Goal: Information Seeking & Learning: Learn about a topic

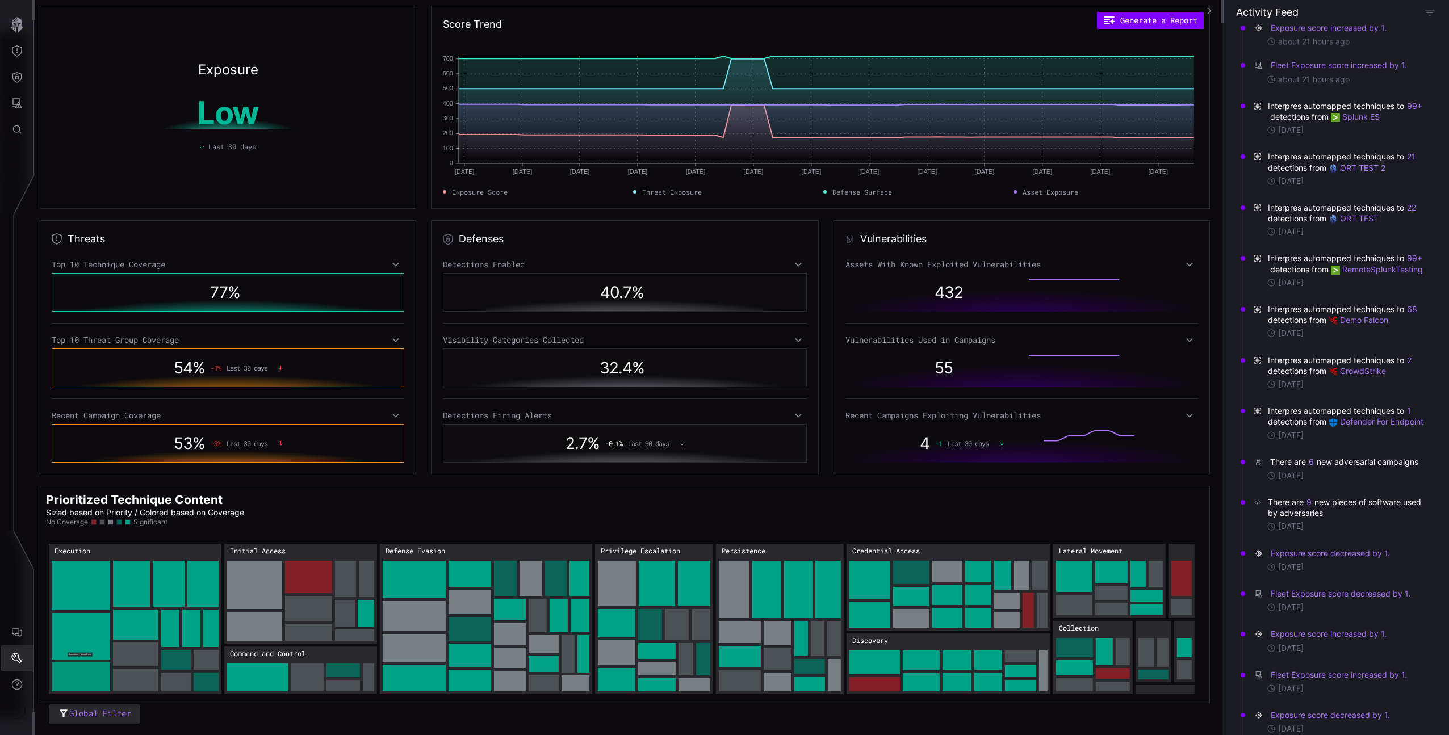
click at [11, 657] on icon "Settings" at bounding box center [16, 658] width 11 height 11
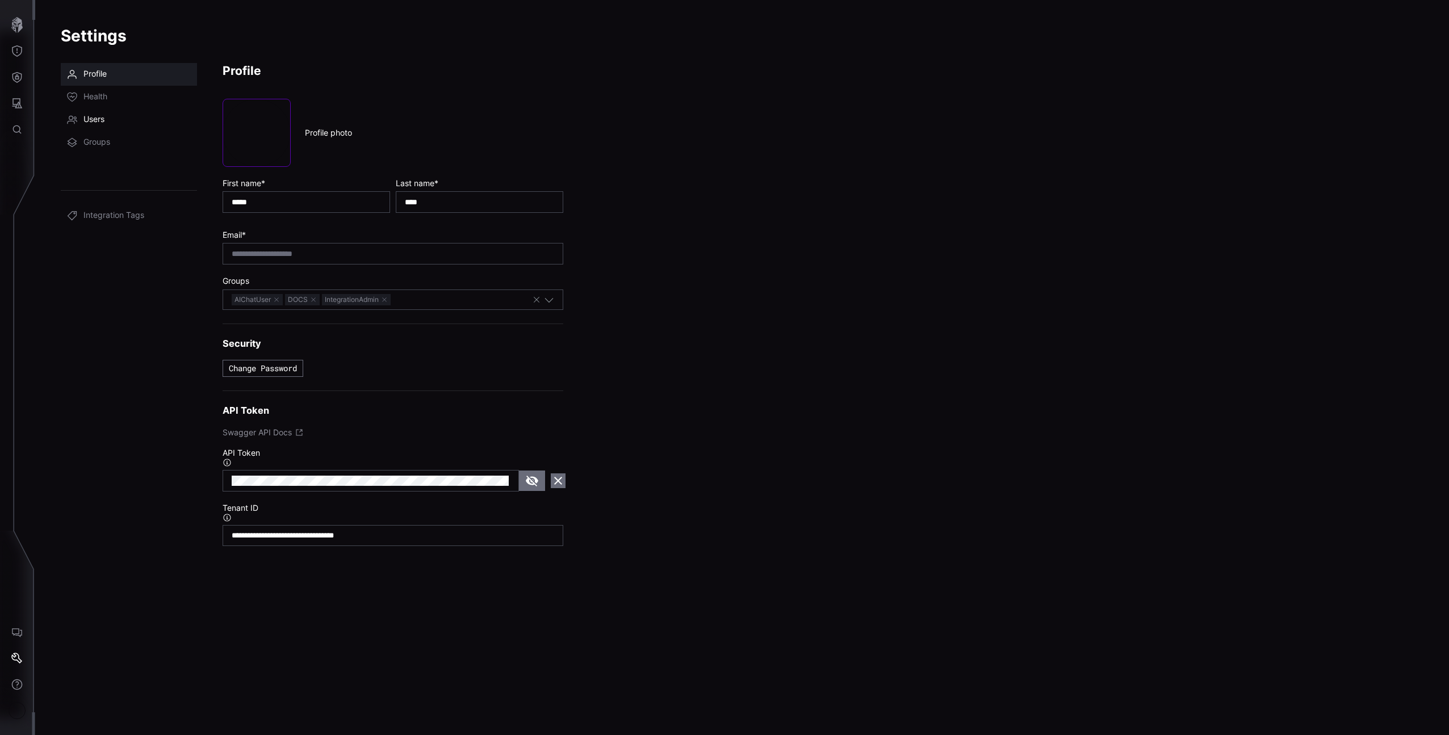
click at [100, 118] on span "Users" at bounding box center [93, 119] width 21 height 11
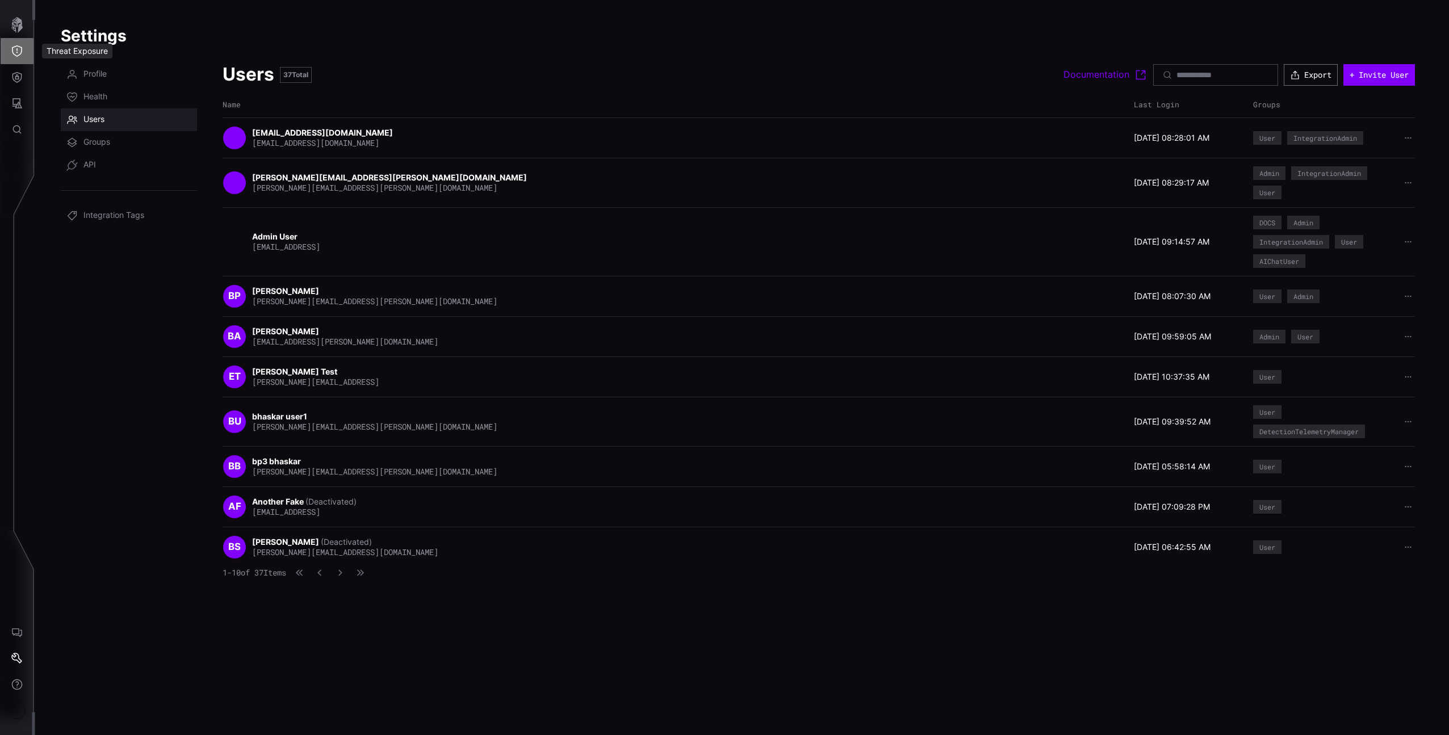
click at [18, 51] on icon "Threat Exposure" at bounding box center [16, 50] width 11 height 11
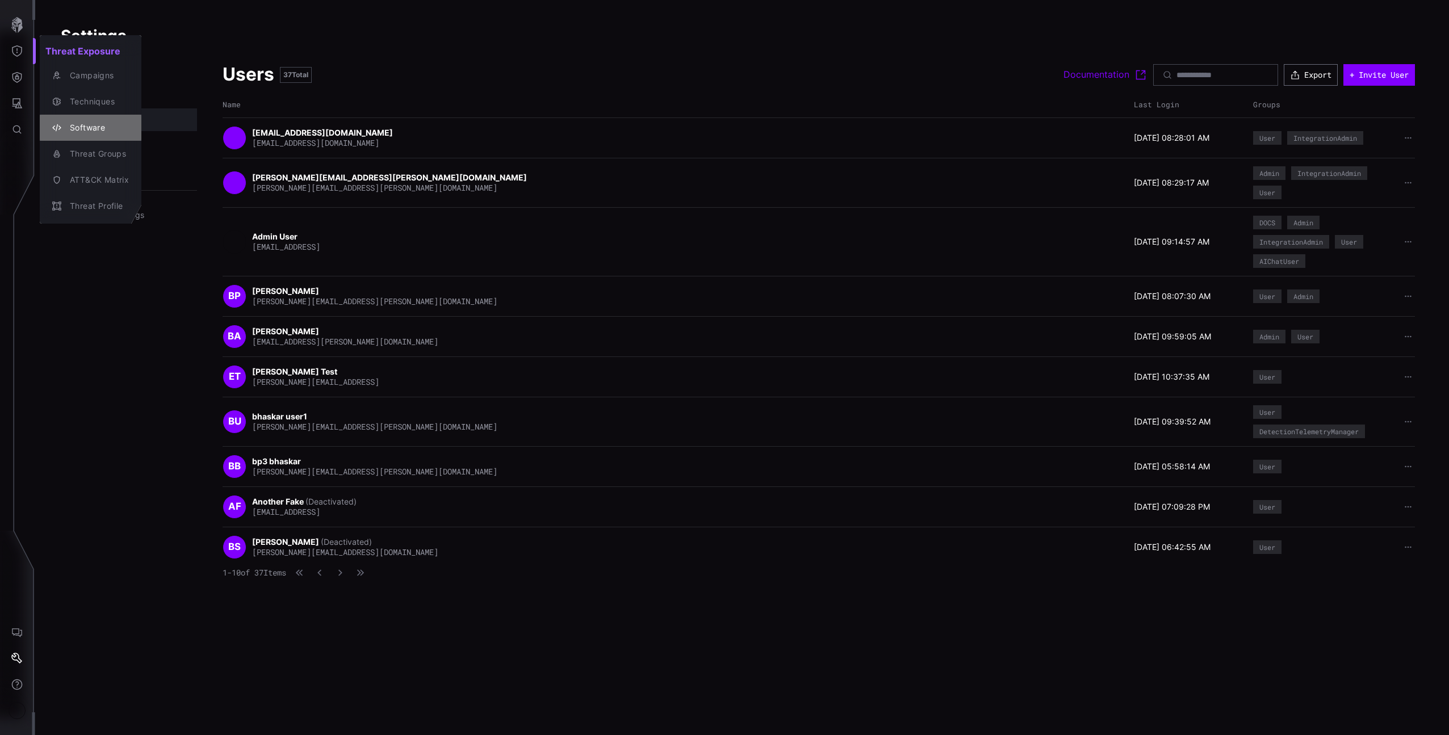
click at [94, 121] on div "Software" at bounding box center [96, 128] width 65 height 14
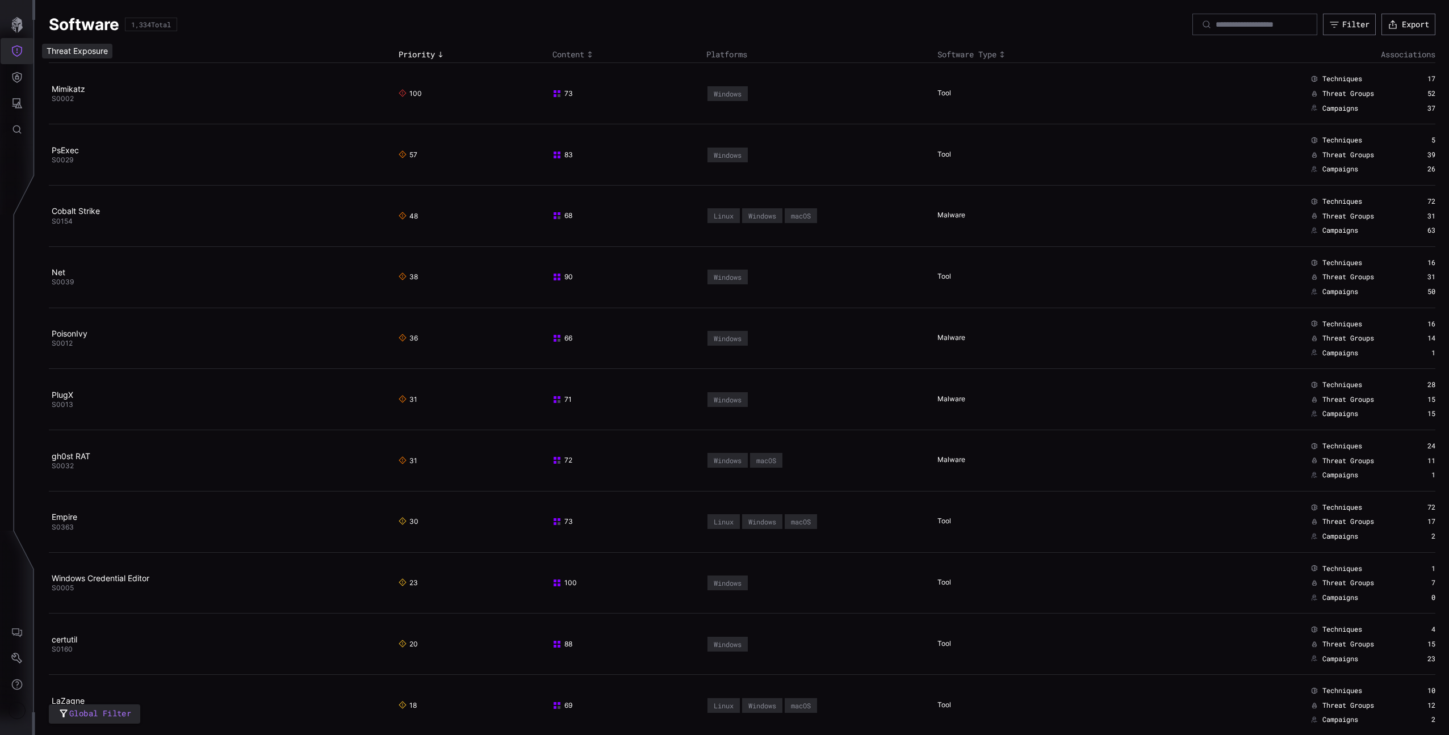
click at [11, 49] on icon "Threat Exposure" at bounding box center [16, 50] width 11 height 11
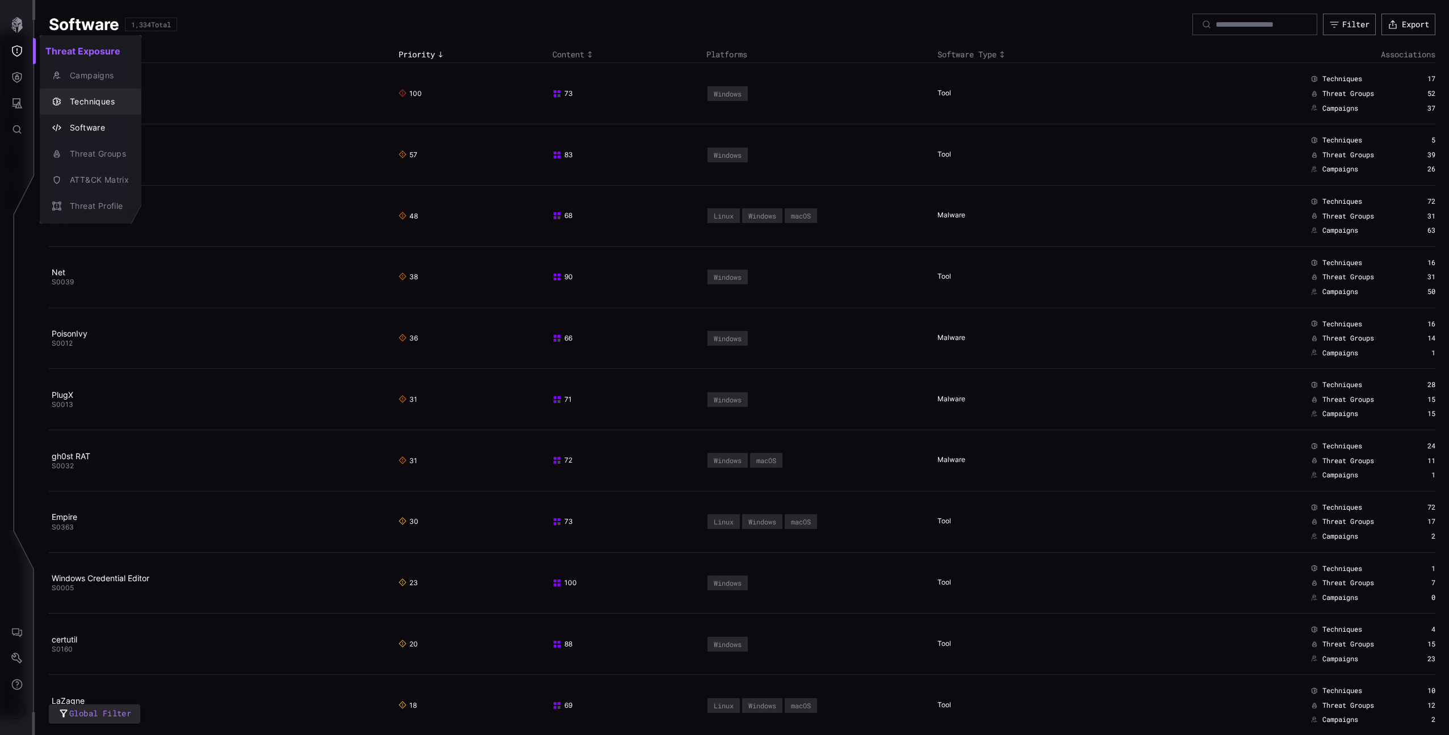
click at [88, 95] on div "Techniques" at bounding box center [96, 102] width 65 height 14
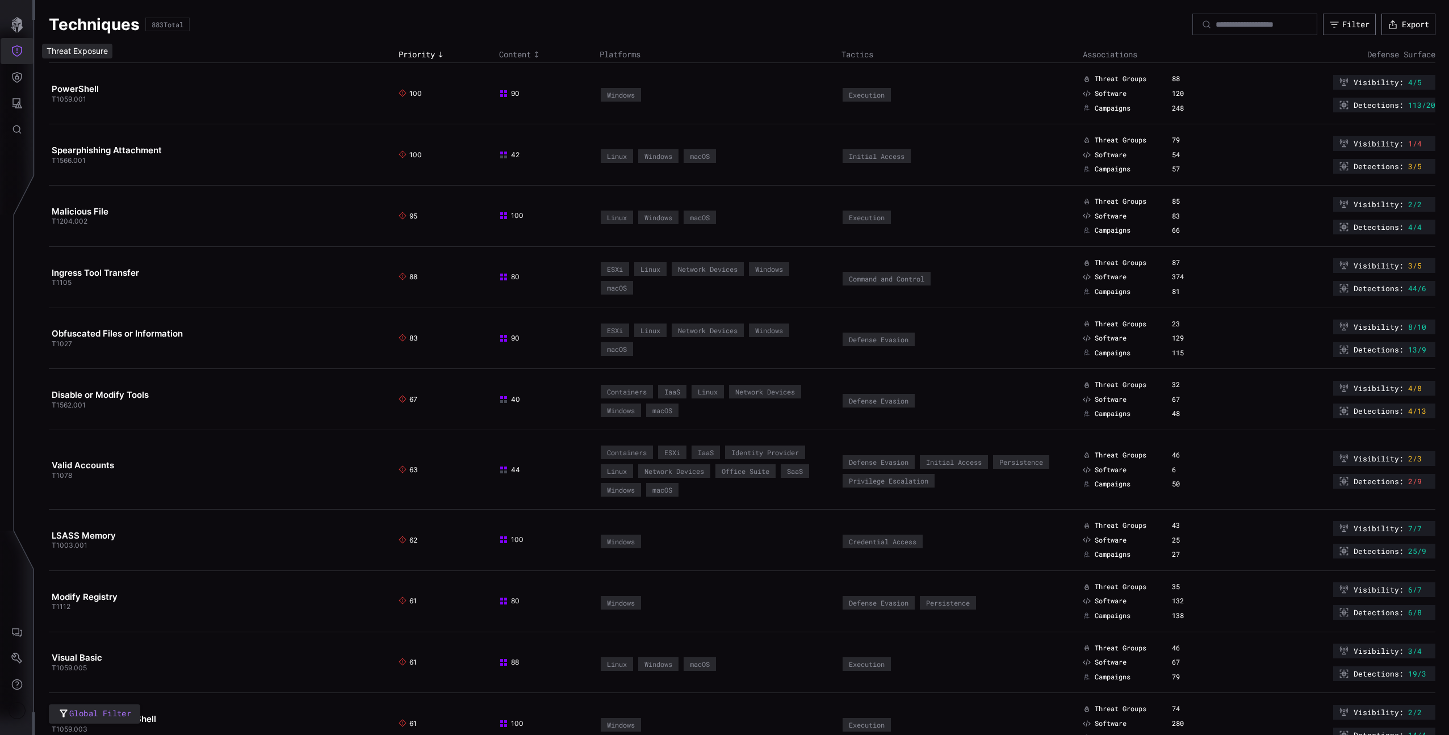
click at [18, 47] on icon "Threat Exposure" at bounding box center [16, 50] width 11 height 11
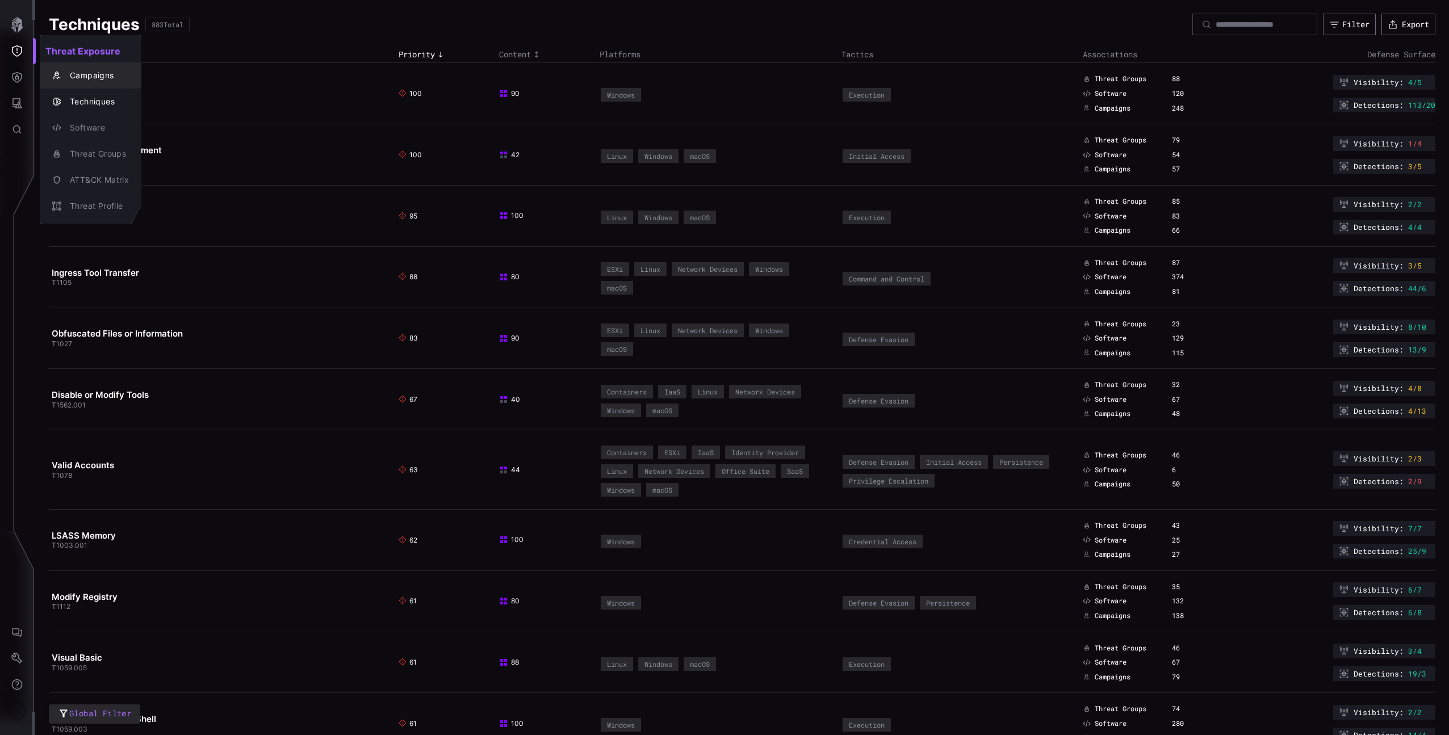
click at [94, 85] on button "Campaigns" at bounding box center [91, 75] width 102 height 26
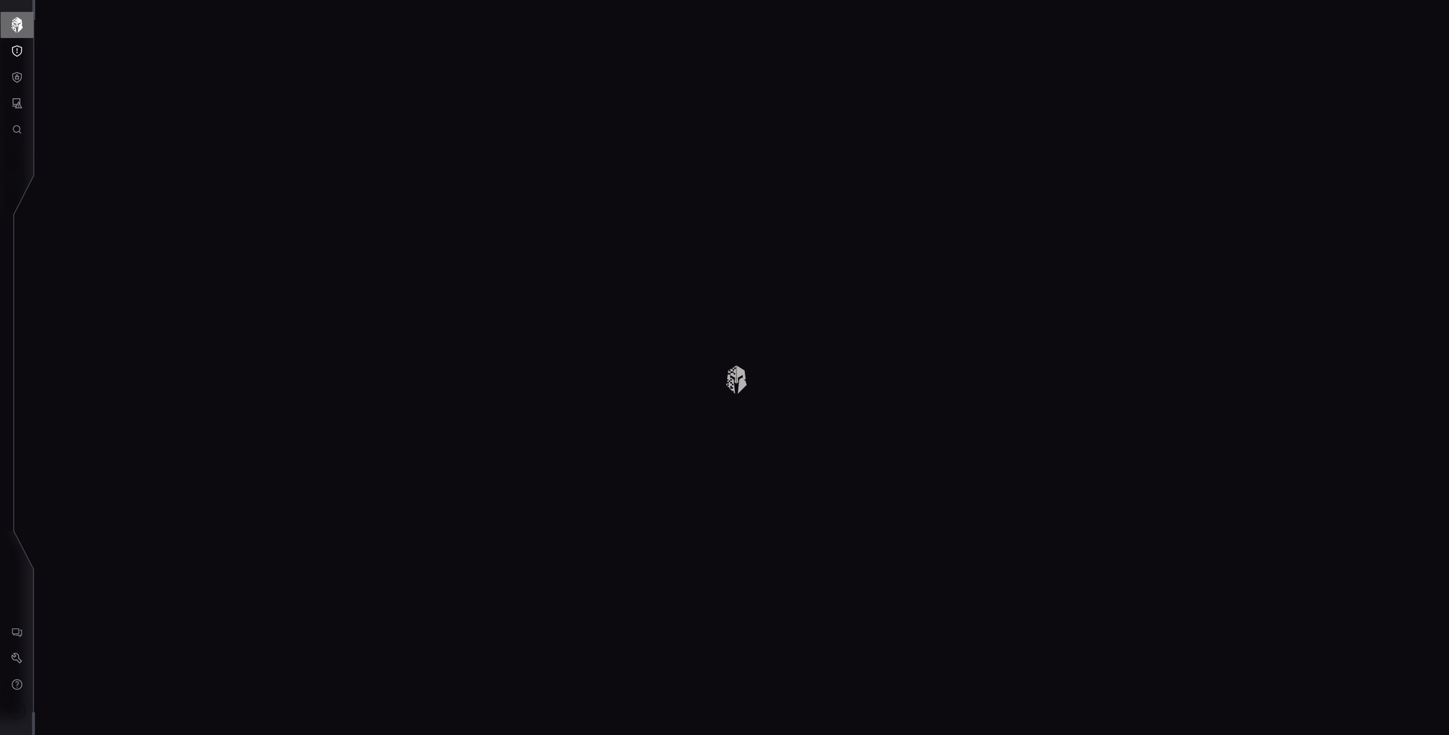
click at [16, 35] on button "button" at bounding box center [17, 25] width 33 height 26
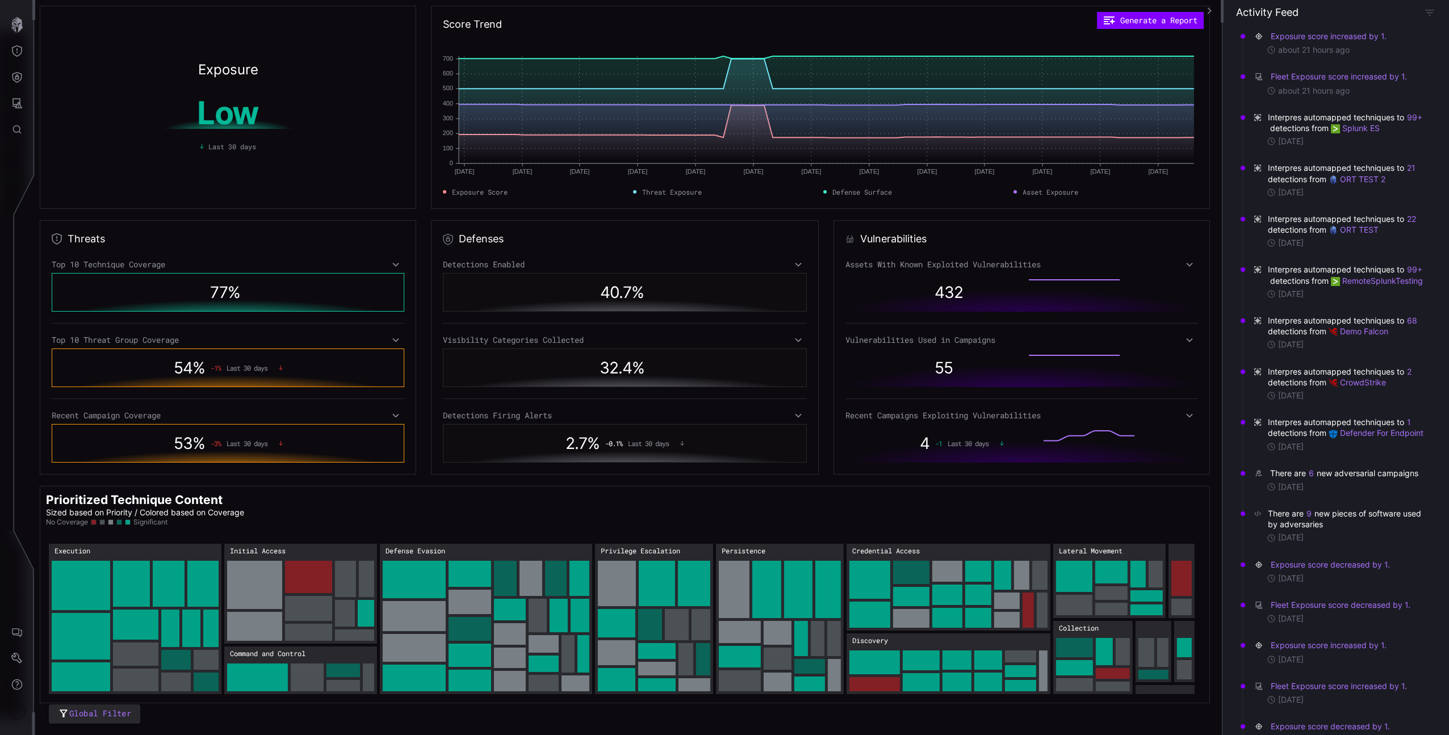
click at [395, 263] on icon at bounding box center [396, 264] width 8 height 9
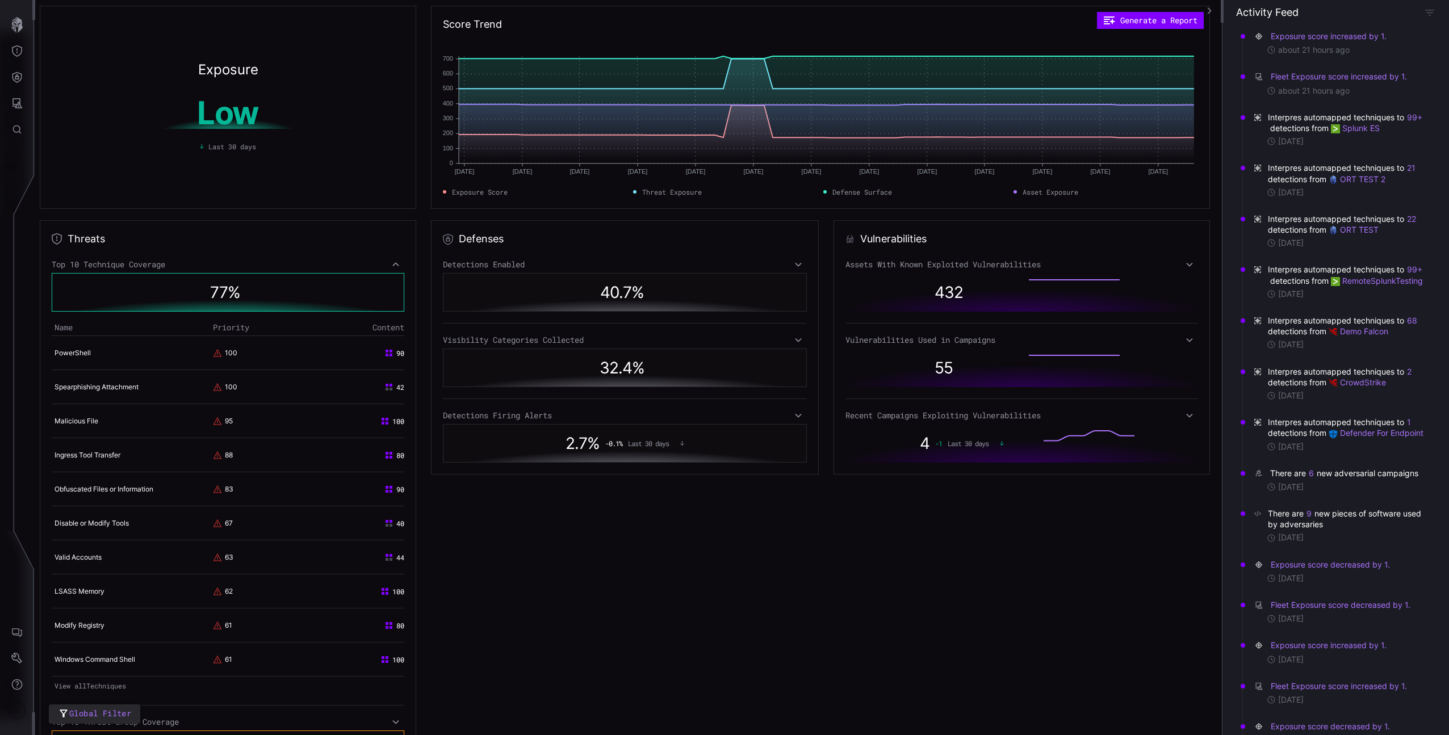
click at [395, 263] on icon at bounding box center [396, 264] width 8 height 9
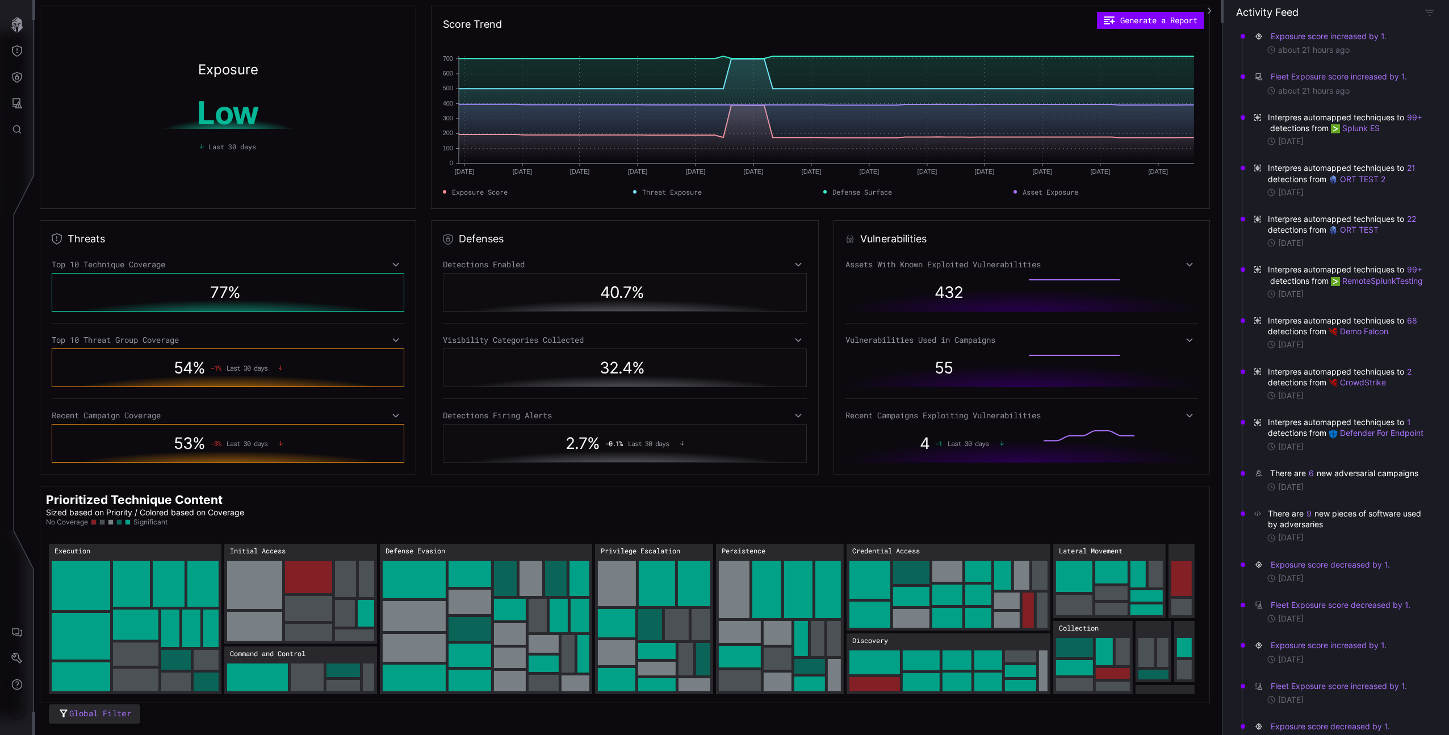
click at [497, 267] on div "Detections Enabled" at bounding box center [625, 264] width 365 height 10
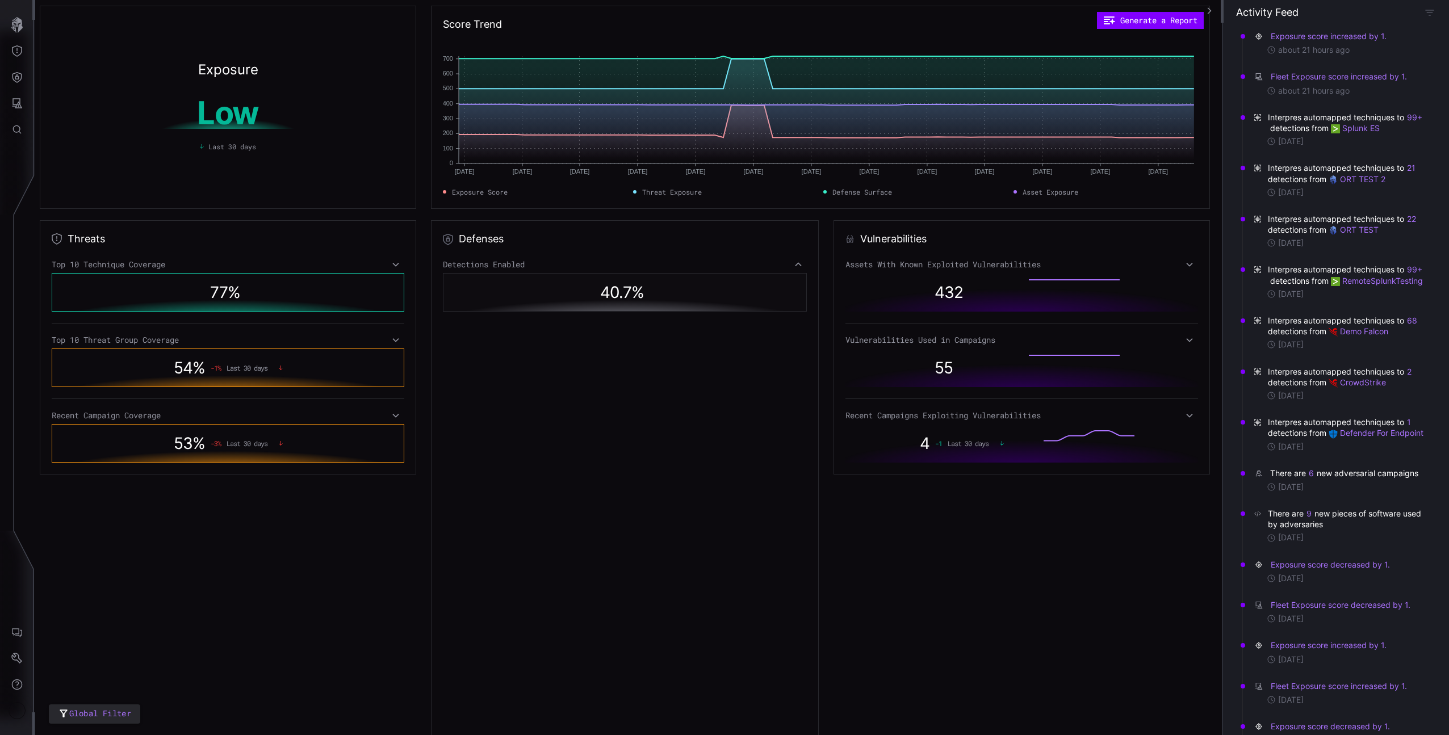
click at [497, 267] on div "Detections Enabled" at bounding box center [625, 264] width 365 height 10
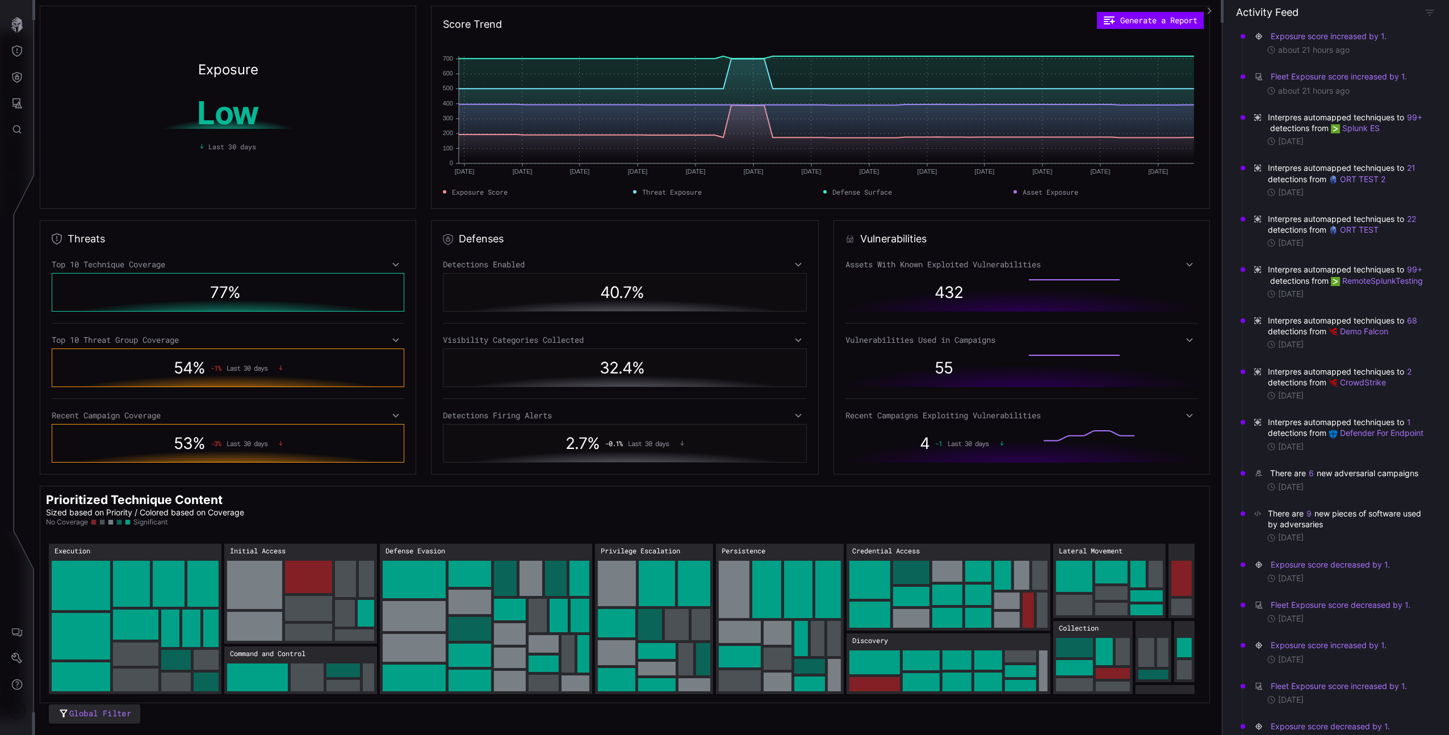
click at [917, 331] on div "Assets With Known Exploited Vulnerabilities 432 Vulnerabilities Used in Campaig…" at bounding box center [1021, 360] width 353 height 203
click at [912, 338] on div "Vulnerabilities Used in Campaigns" at bounding box center [1021, 340] width 353 height 10
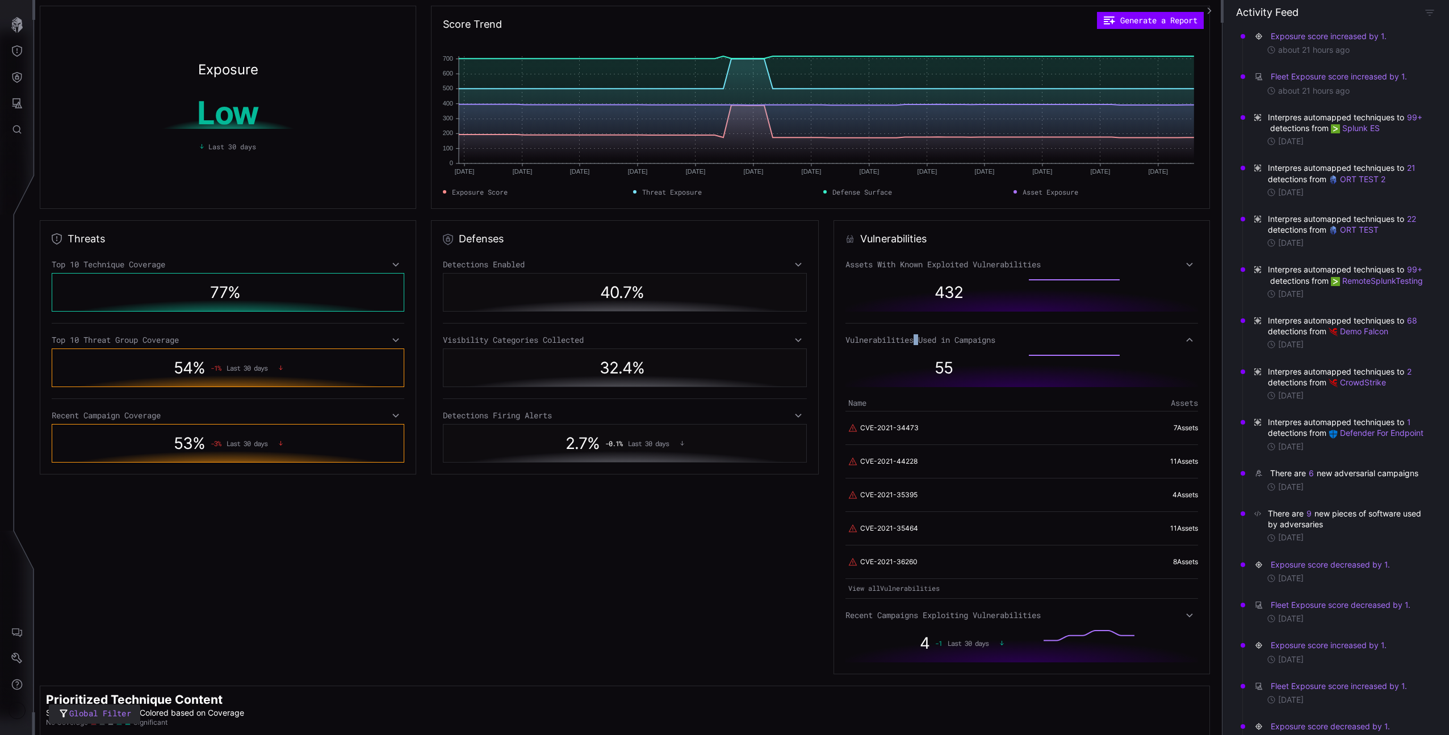
click at [912, 338] on div "Vulnerabilities Used in Campaigns" at bounding box center [1021, 340] width 353 height 10
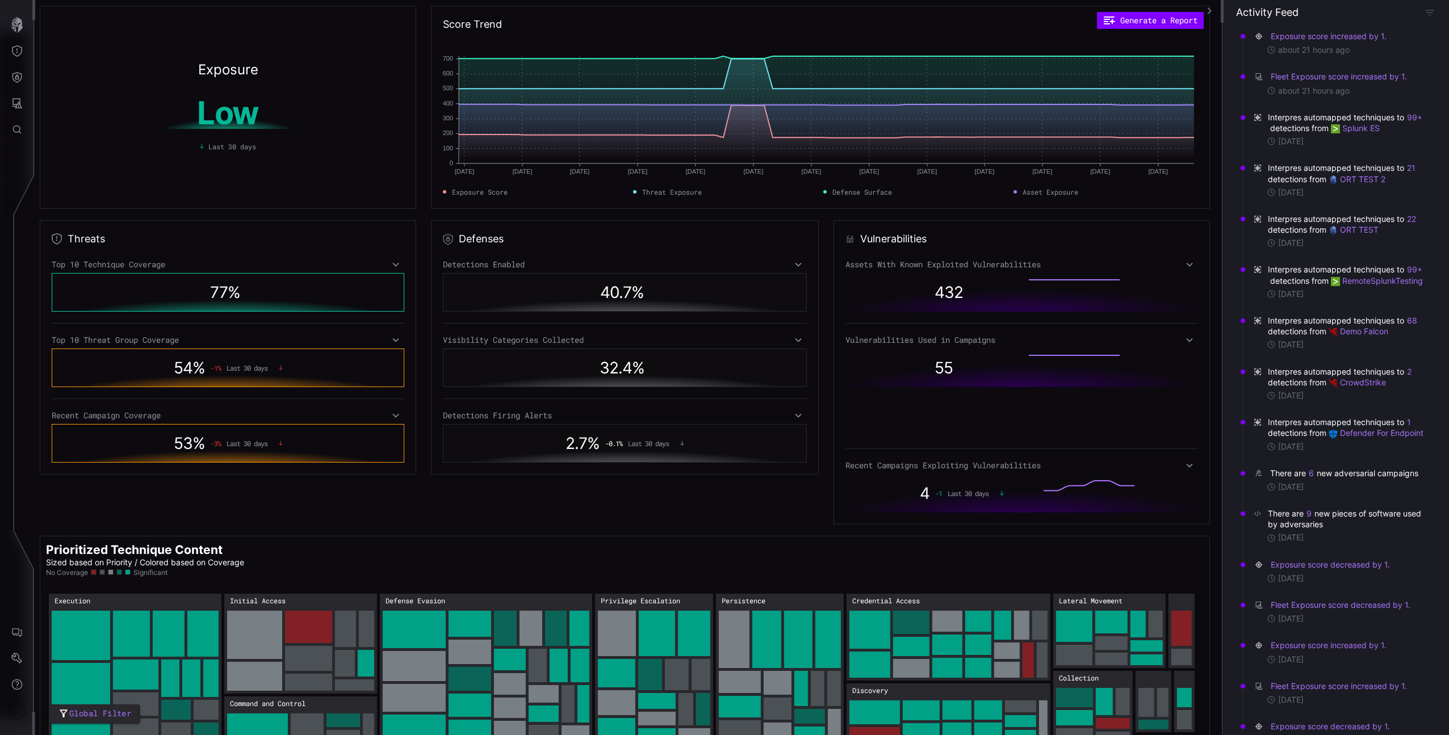
click at [906, 273] on div "432" at bounding box center [1021, 292] width 353 height 39
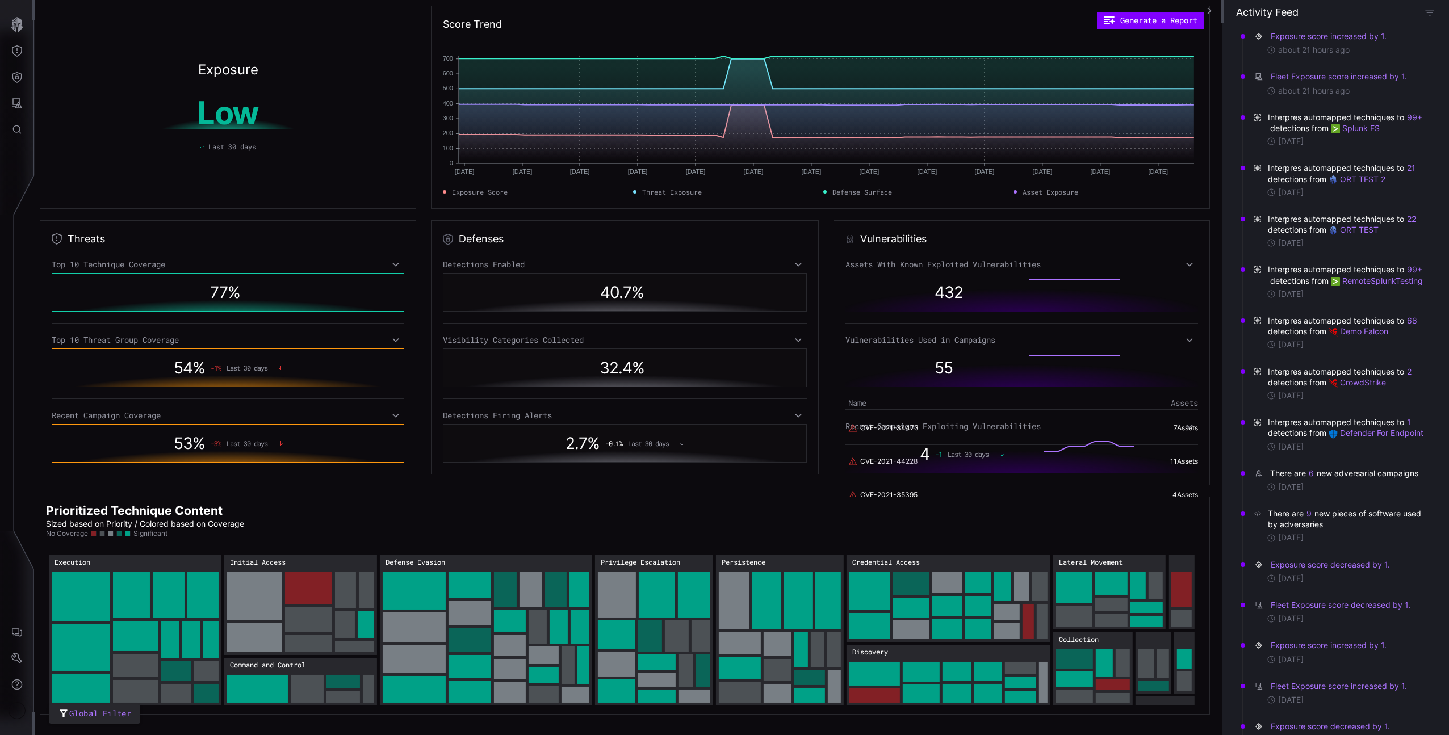
click at [901, 261] on div "Assets With Known Exploited Vulnerabilities" at bounding box center [1021, 264] width 353 height 10
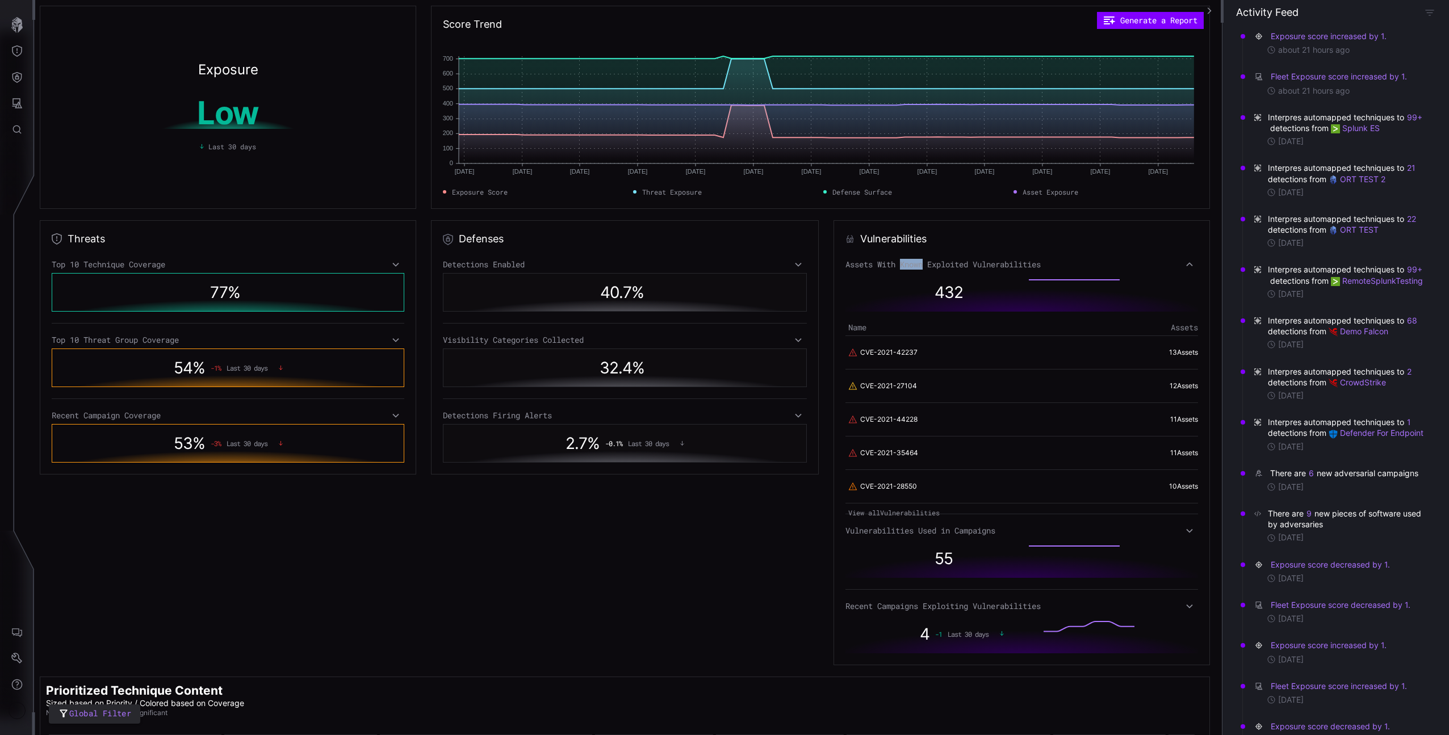
click at [901, 261] on div "Assets With Known Exploited Vulnerabilities" at bounding box center [1021, 264] width 353 height 10
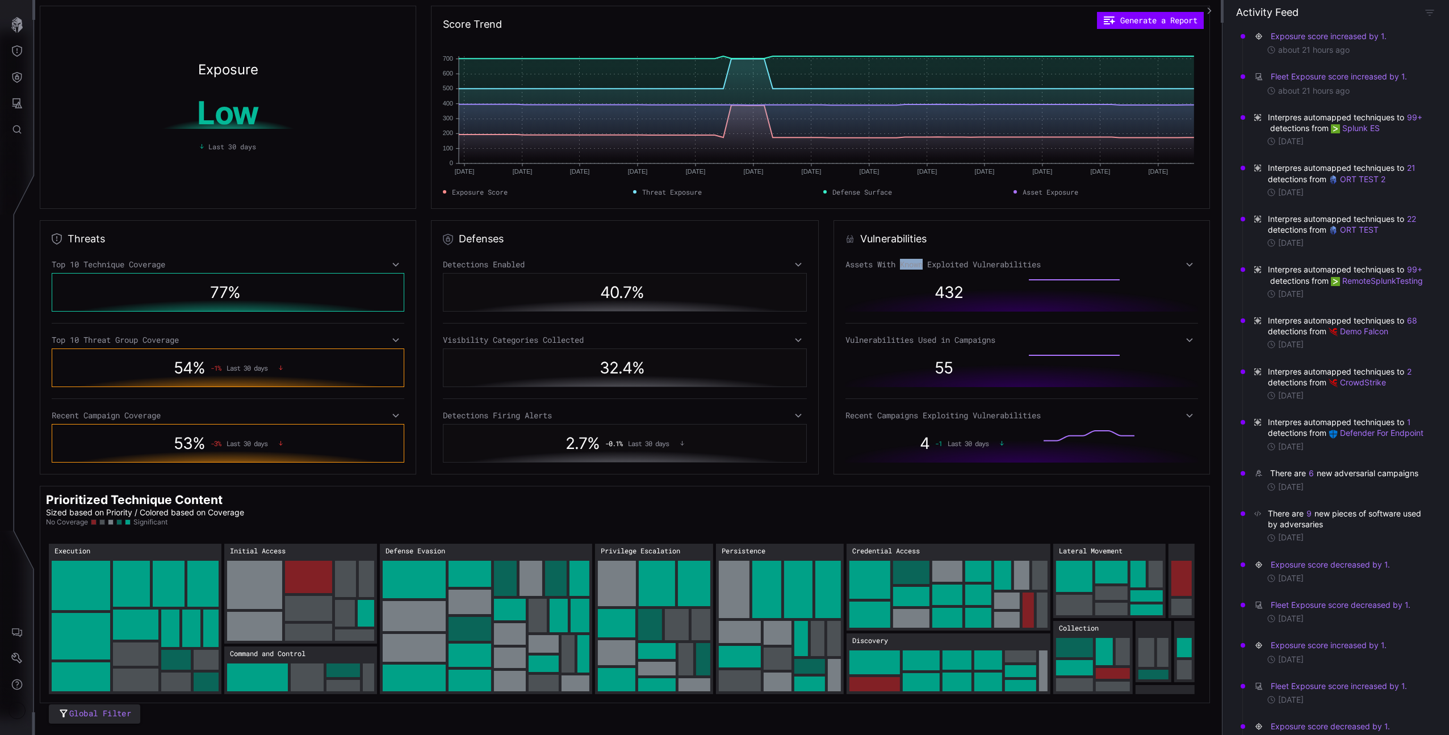
click at [728, 342] on div "Visibility Categories Collected" at bounding box center [625, 340] width 365 height 10
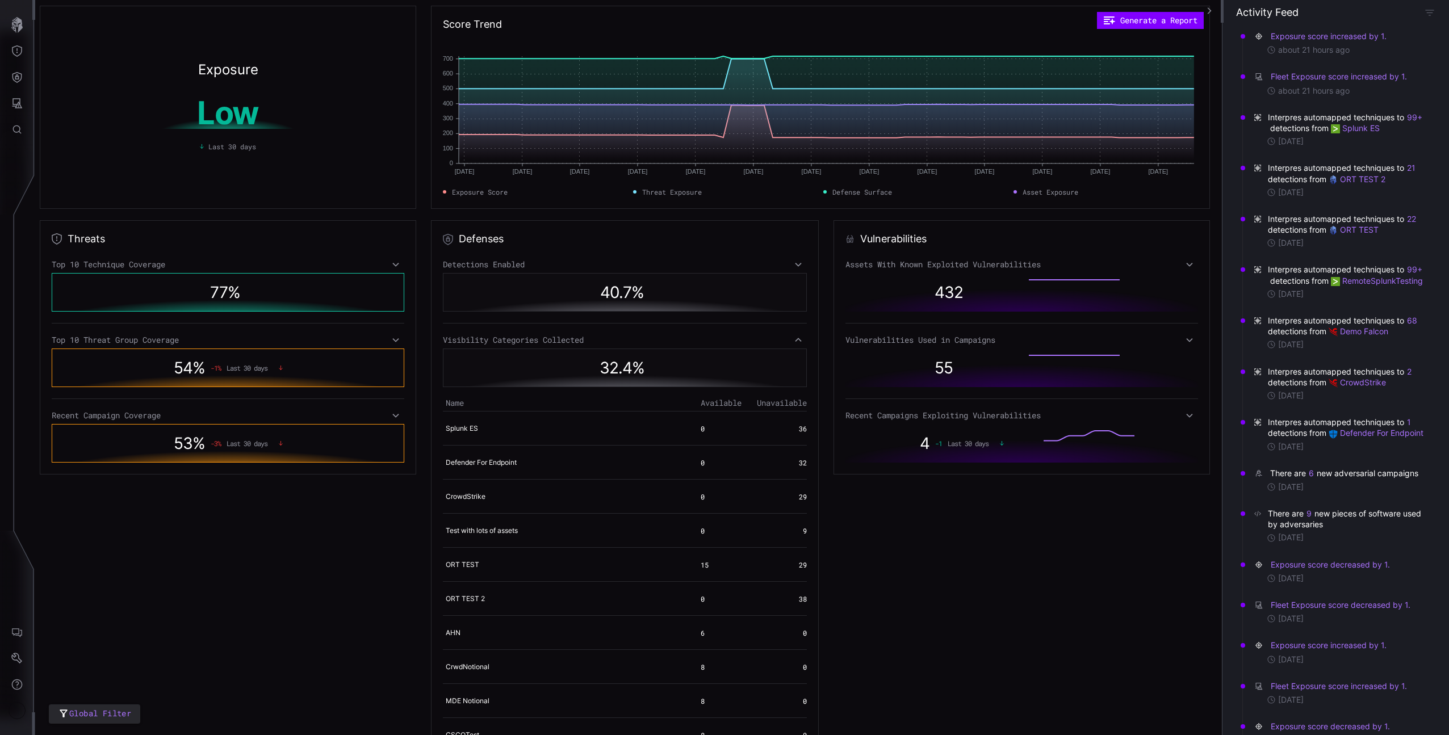
click at [707, 337] on div "Visibility Categories Collected" at bounding box center [625, 340] width 365 height 10
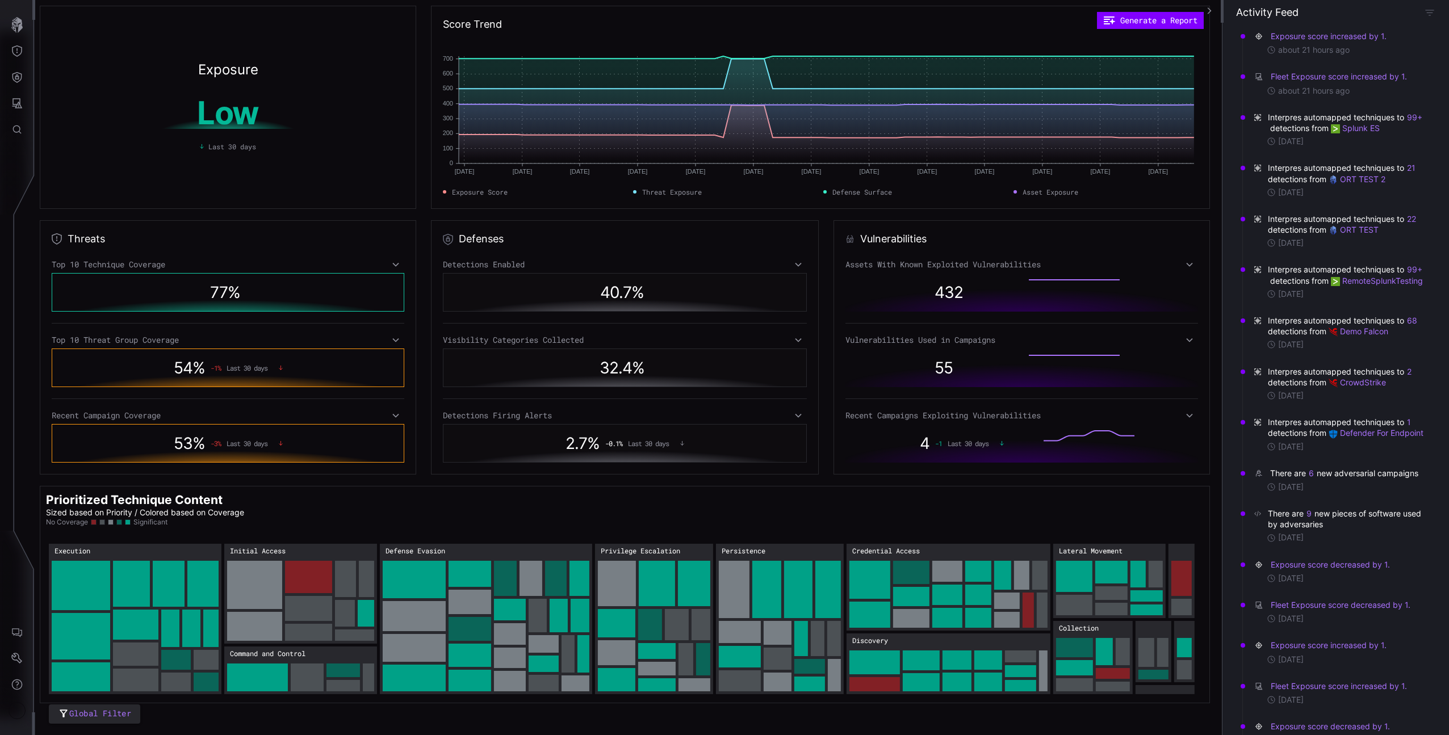
click at [697, 220] on div "Defenses Detections Enabled 40.7 % Visibility Categories Collected 32.4 % Detec…" at bounding box center [625, 347] width 388 height 254
click at [16, 77] on icon "Defense Surface" at bounding box center [17, 77] width 10 height 11
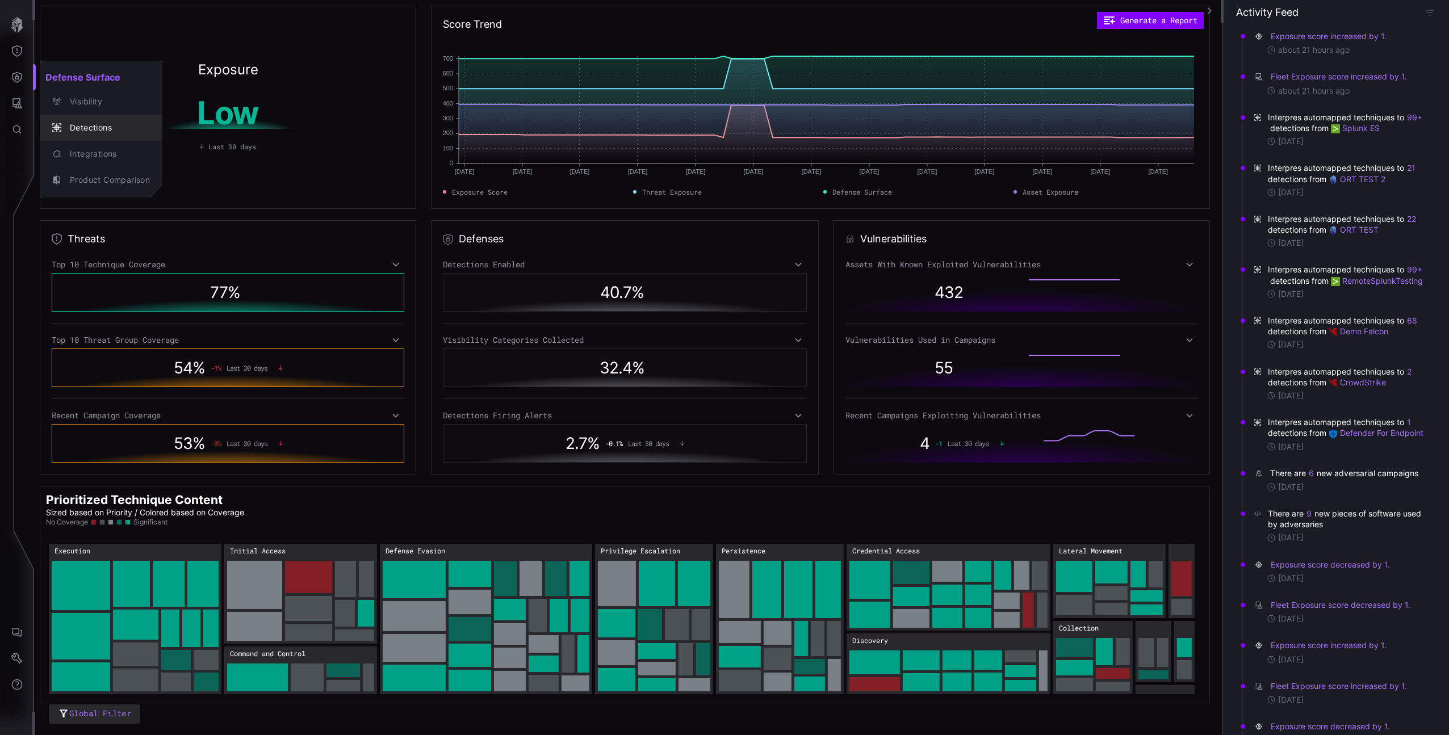
click at [72, 109] on div "Visibility" at bounding box center [101, 102] width 114 height 16
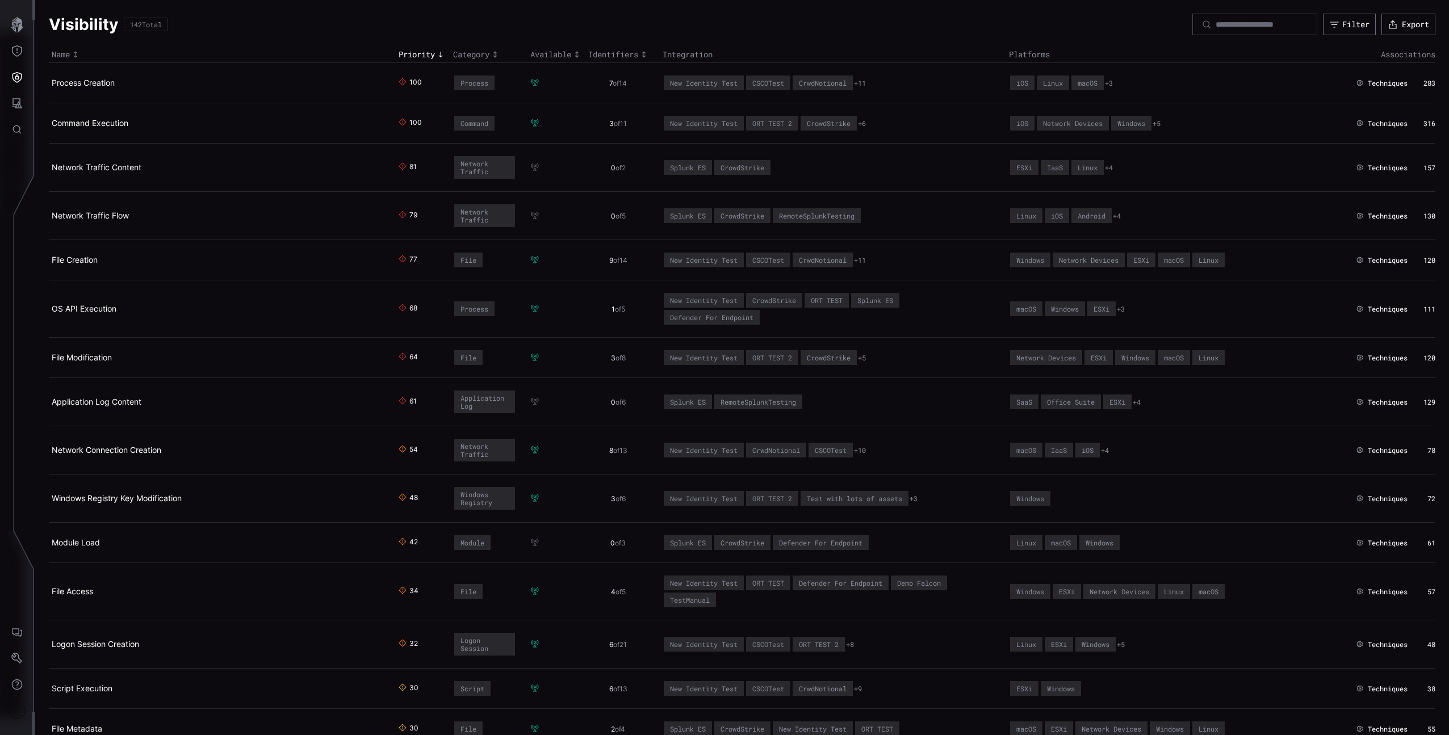
click at [86, 117] on td "Command Execution" at bounding box center [222, 123] width 347 height 40
click at [89, 119] on link "Command Execution" at bounding box center [90, 123] width 77 height 10
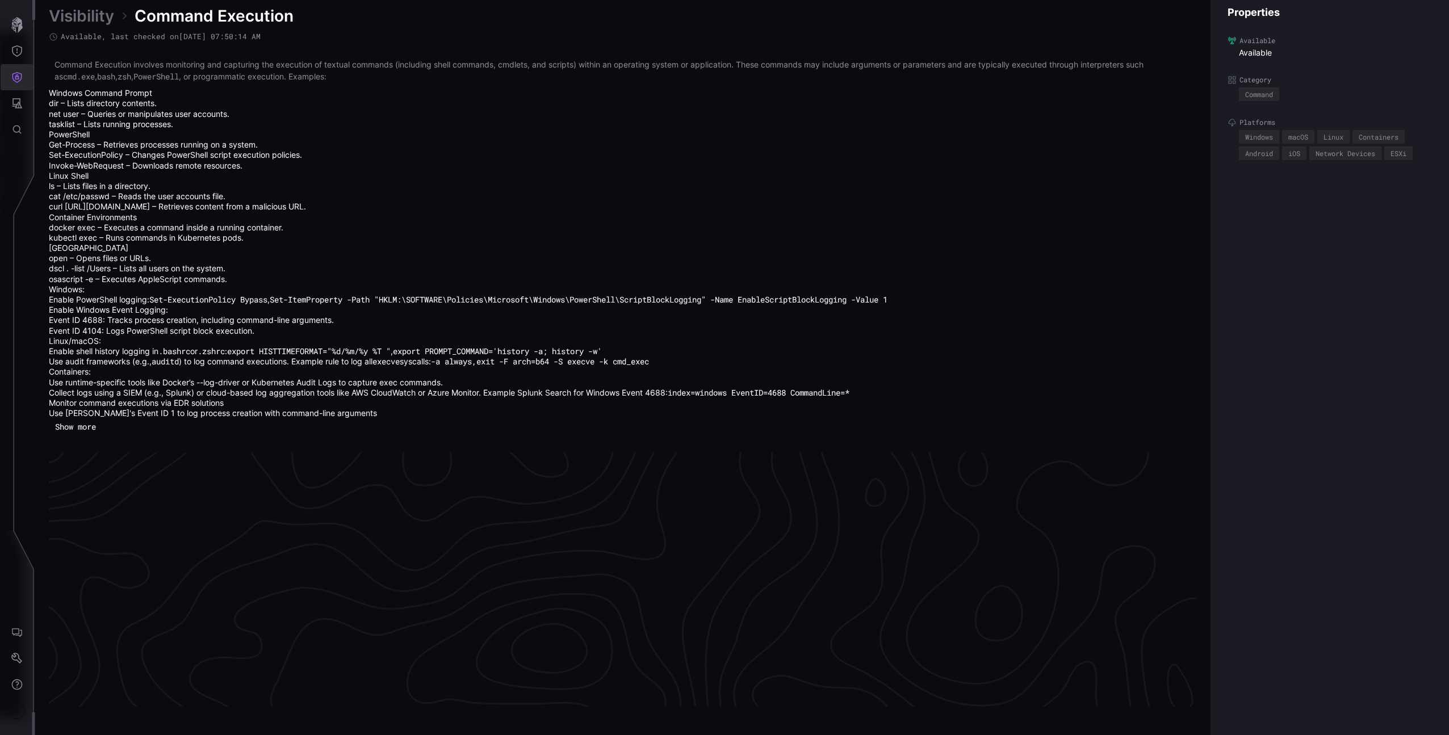
scroll to position [2432, 282]
click at [9, 52] on button "Threat Exposure" at bounding box center [17, 51] width 33 height 26
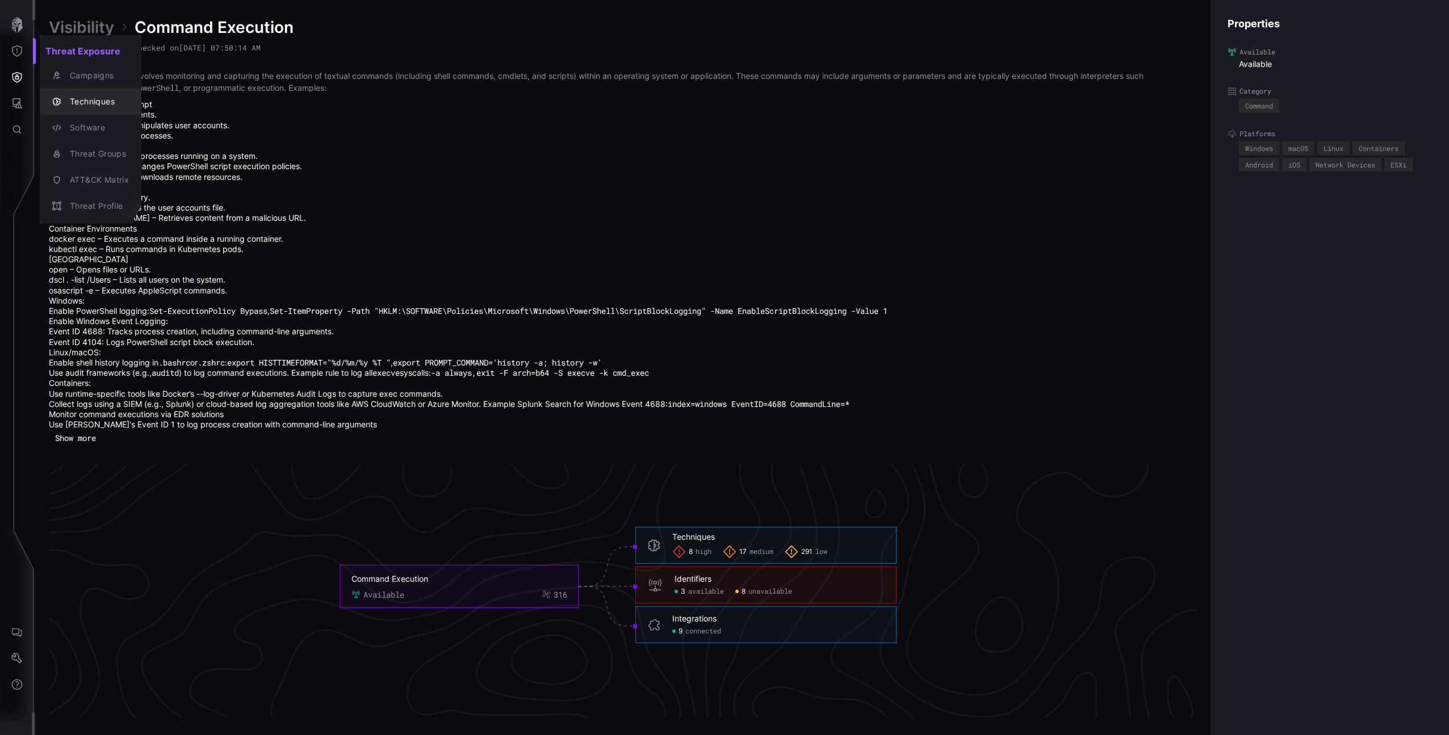
click at [102, 106] on div "Techniques" at bounding box center [96, 102] width 65 height 14
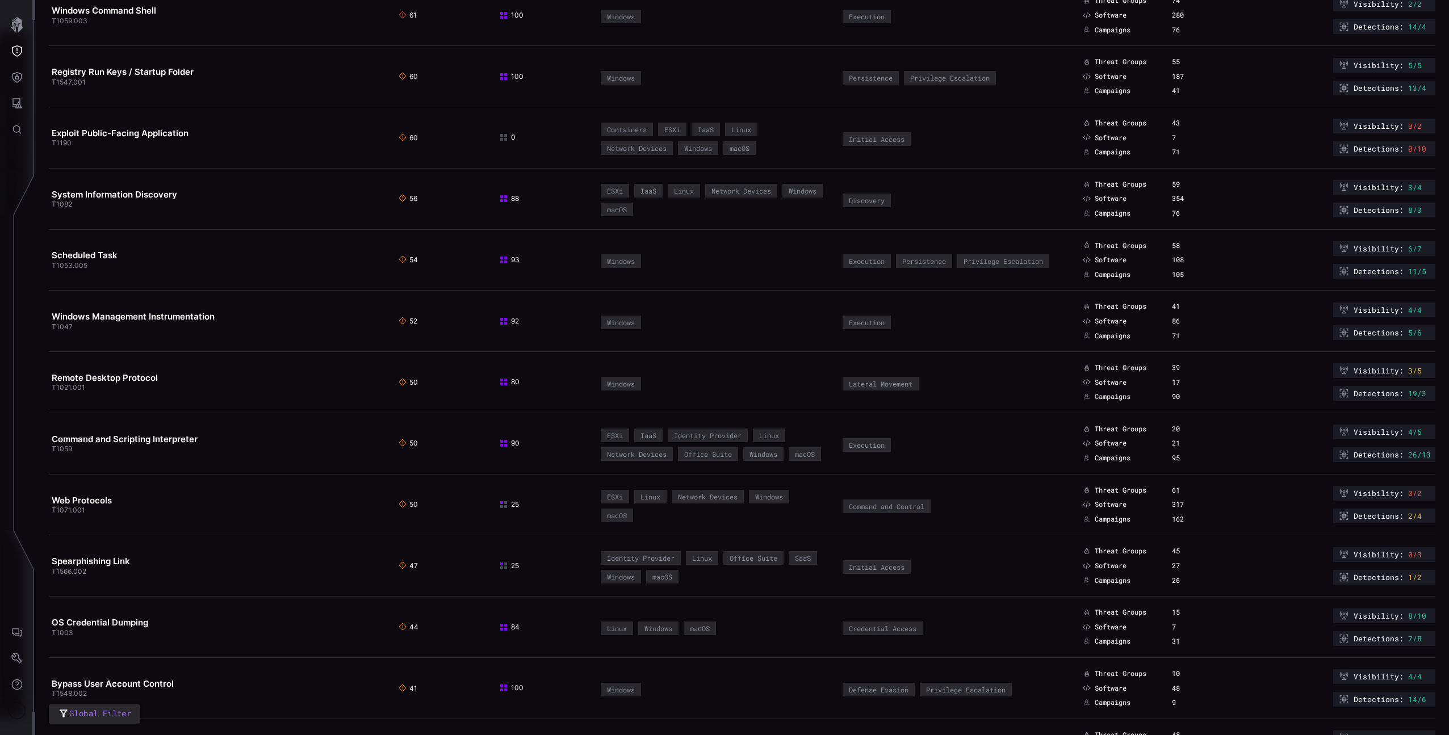
scroll to position [915, 0]
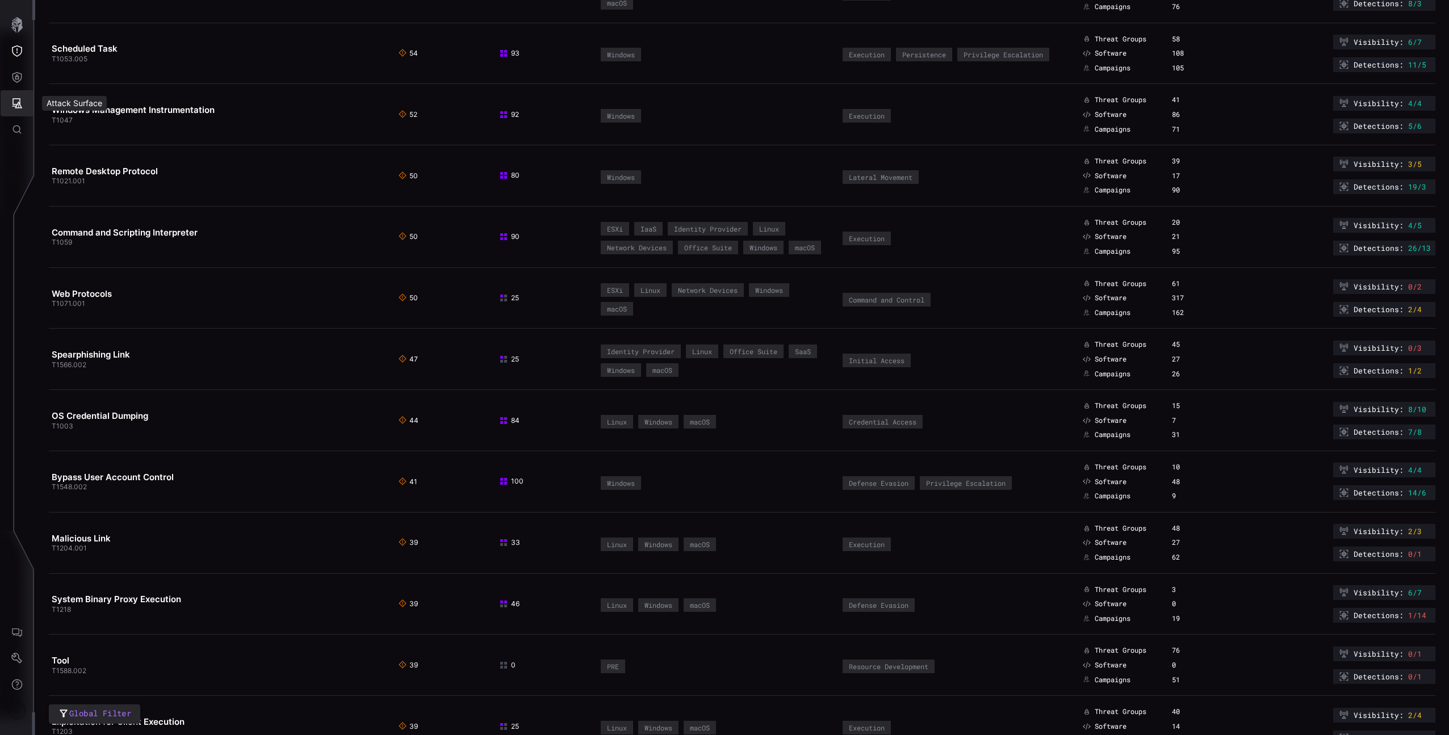
click at [12, 107] on icon "Attack Surface" at bounding box center [16, 103] width 11 height 11
click at [81, 132] on div "Vulnerabilities" at bounding box center [94, 128] width 60 height 14
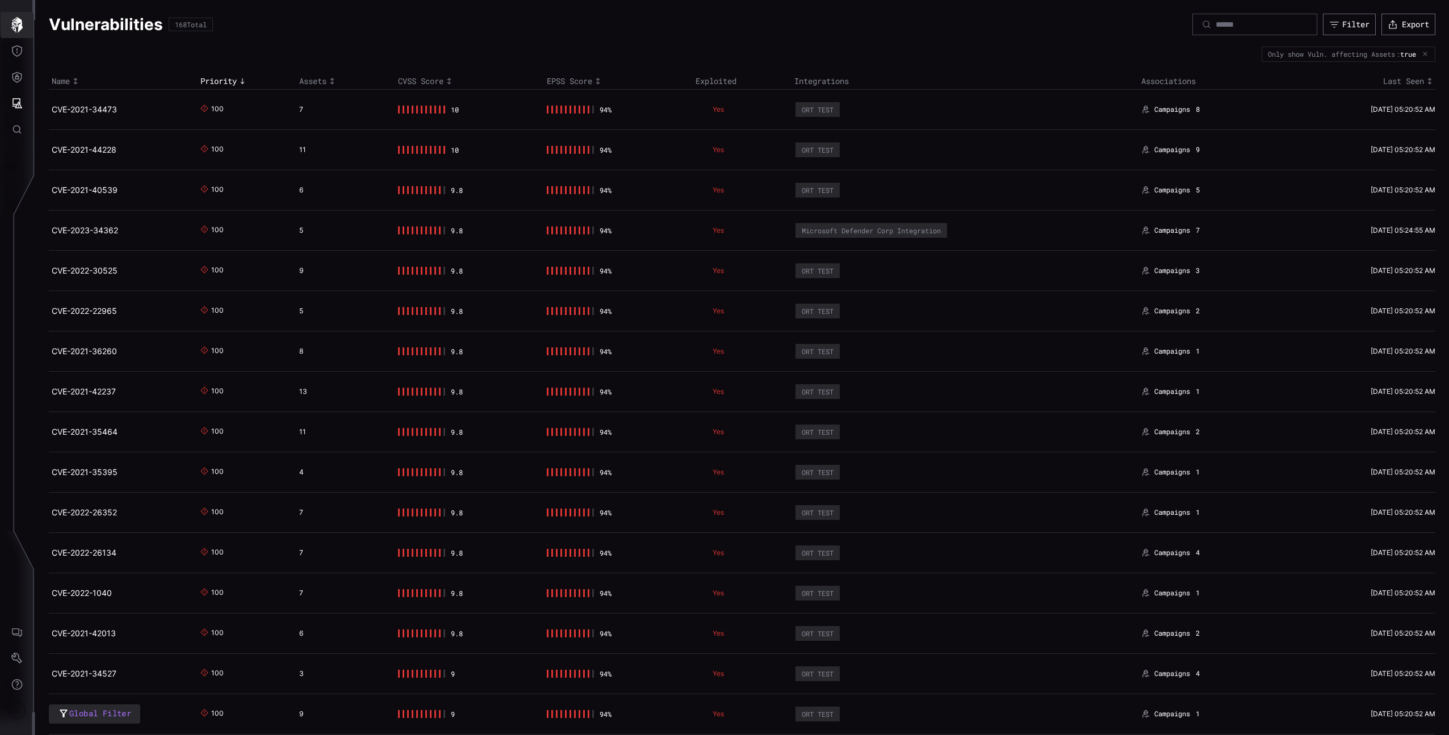
click at [14, 31] on icon "button" at bounding box center [17, 25] width 16 height 16
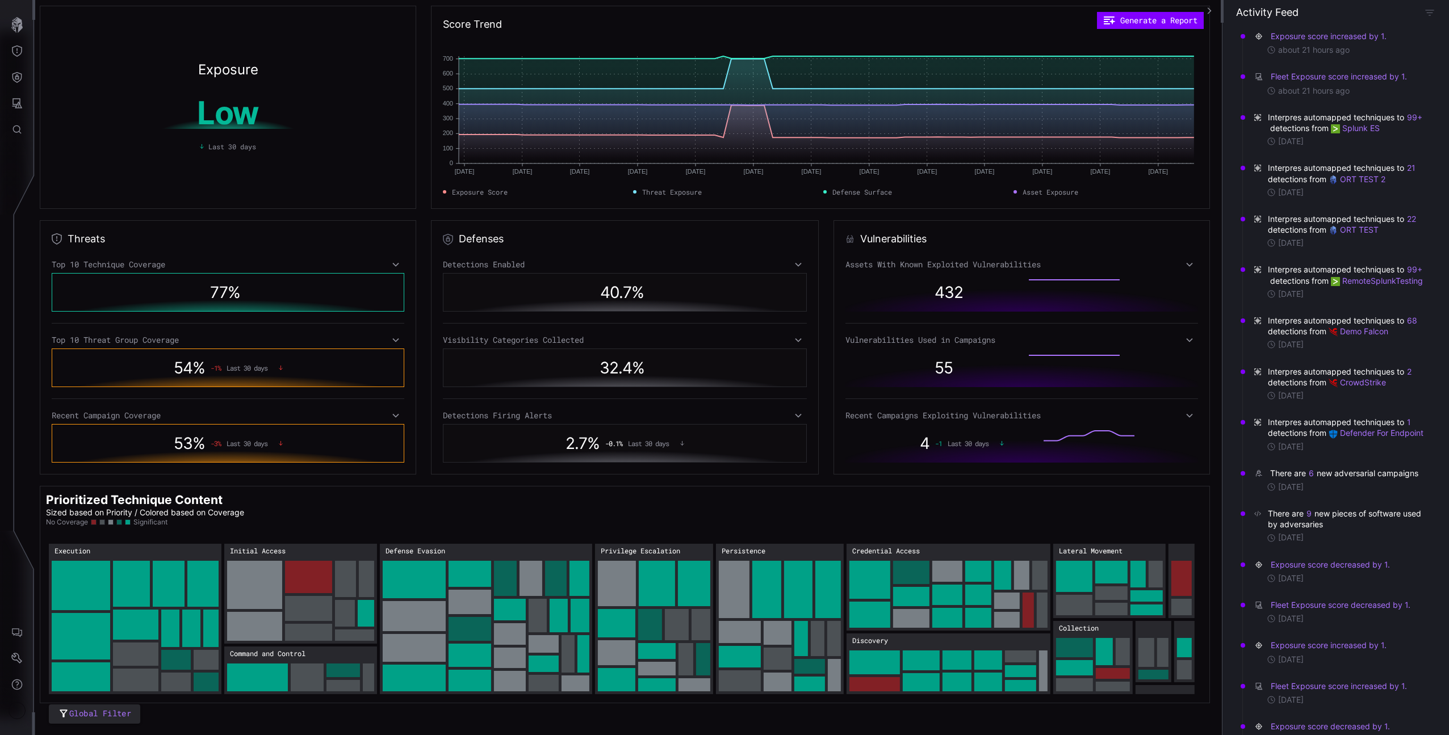
click at [357, 420] on div "Recent Campaign Coverage" at bounding box center [228, 416] width 353 height 10
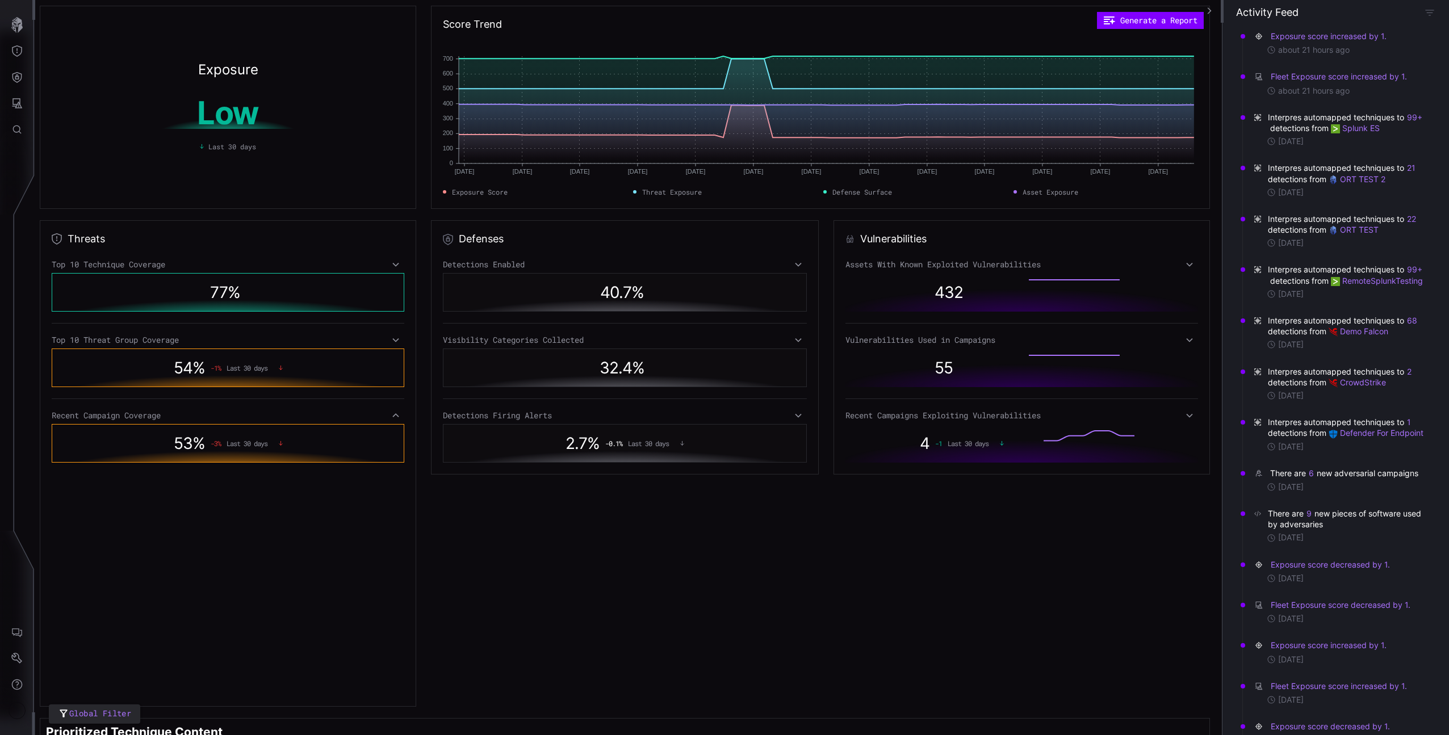
click at [357, 417] on div "Recent Campaign Coverage" at bounding box center [228, 416] width 353 height 10
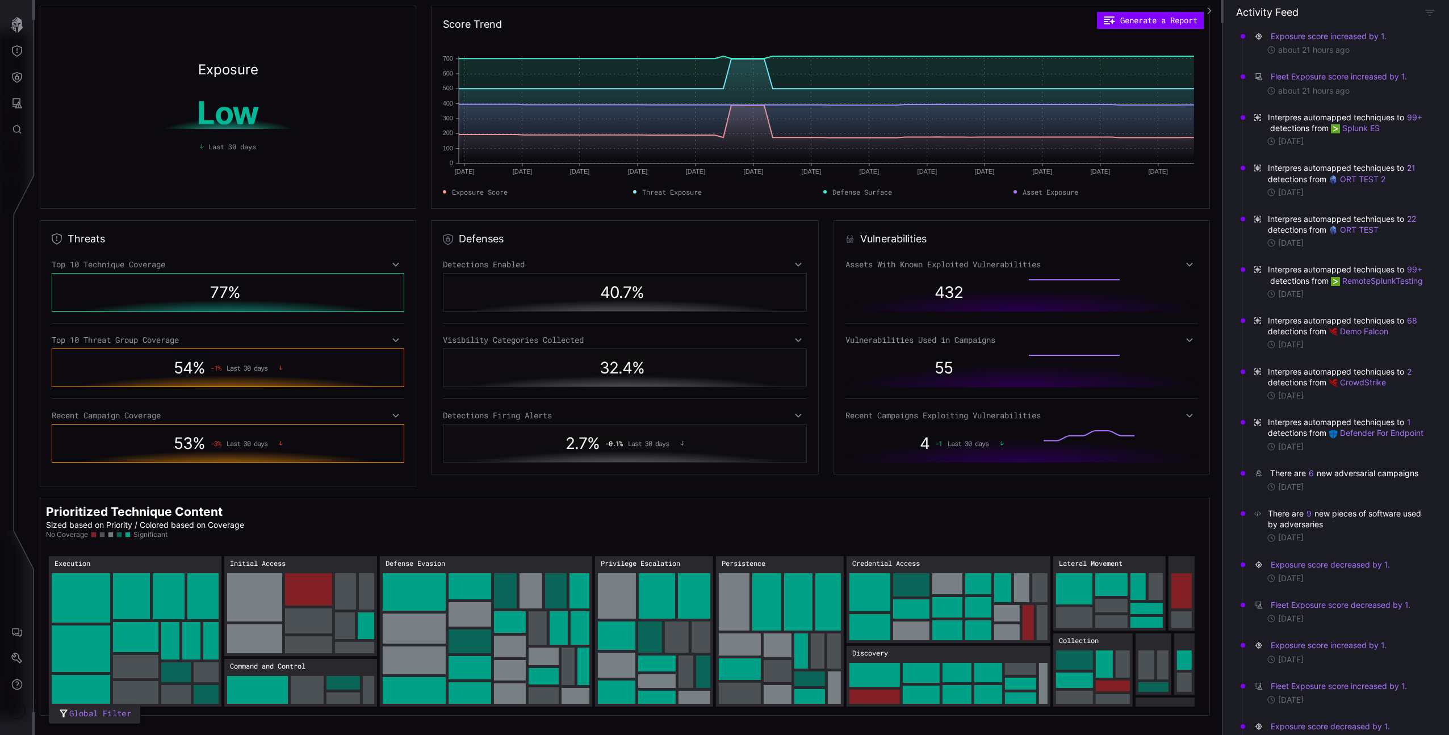
click at [518, 403] on div "Detections Enabled 40.7 % Visibility Categories Collected 32.4 % Detections Fir…" at bounding box center [625, 360] width 365 height 203
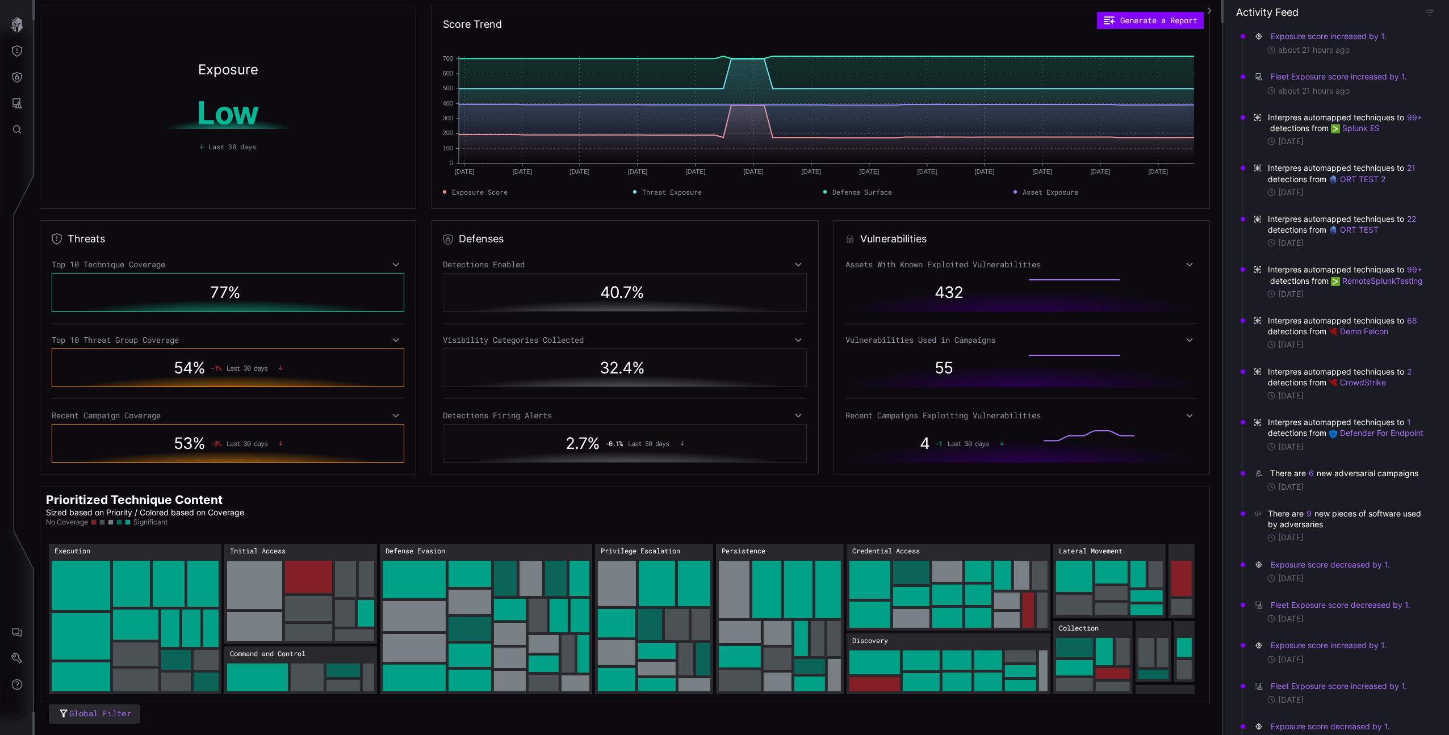
click at [527, 411] on div "Detections Firing Alerts" at bounding box center [625, 416] width 365 height 10
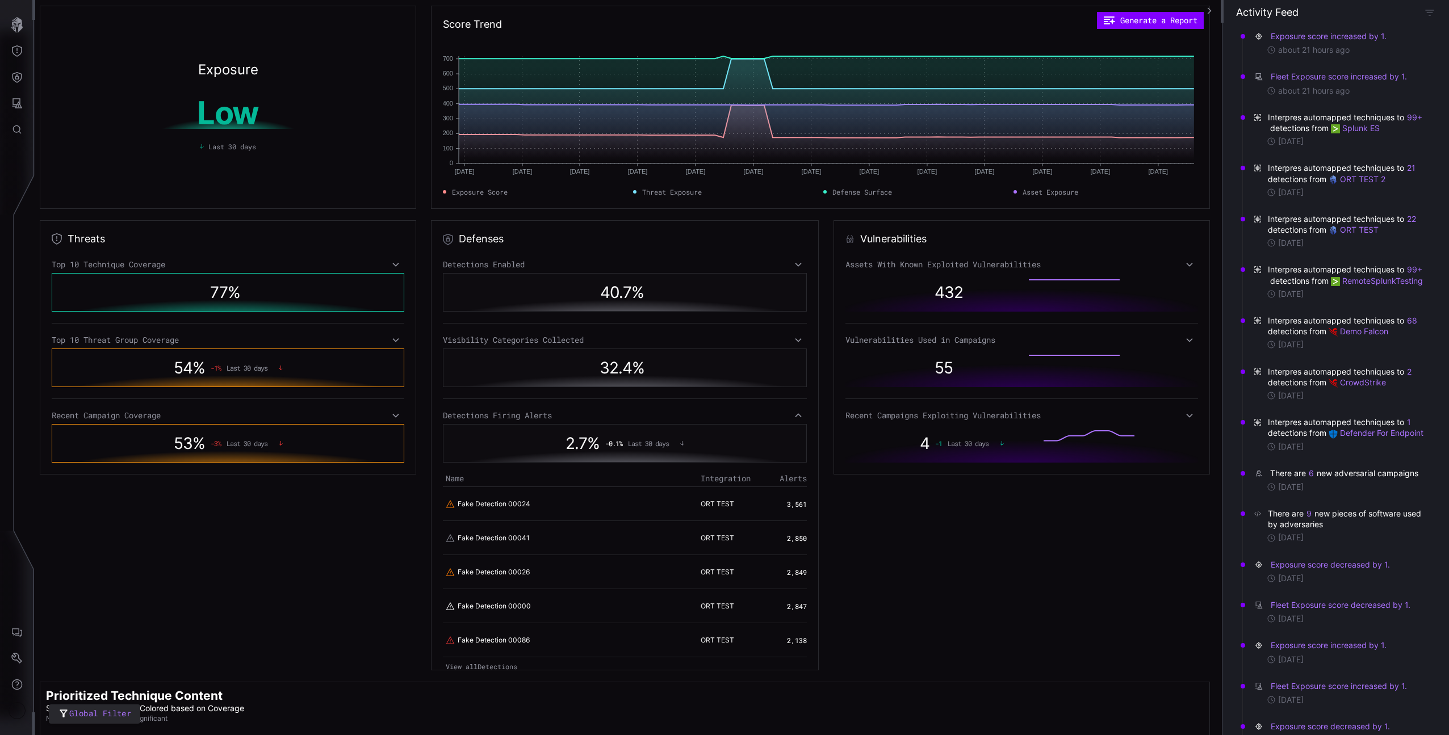
click at [529, 413] on div "Detections Firing Alerts" at bounding box center [625, 416] width 365 height 10
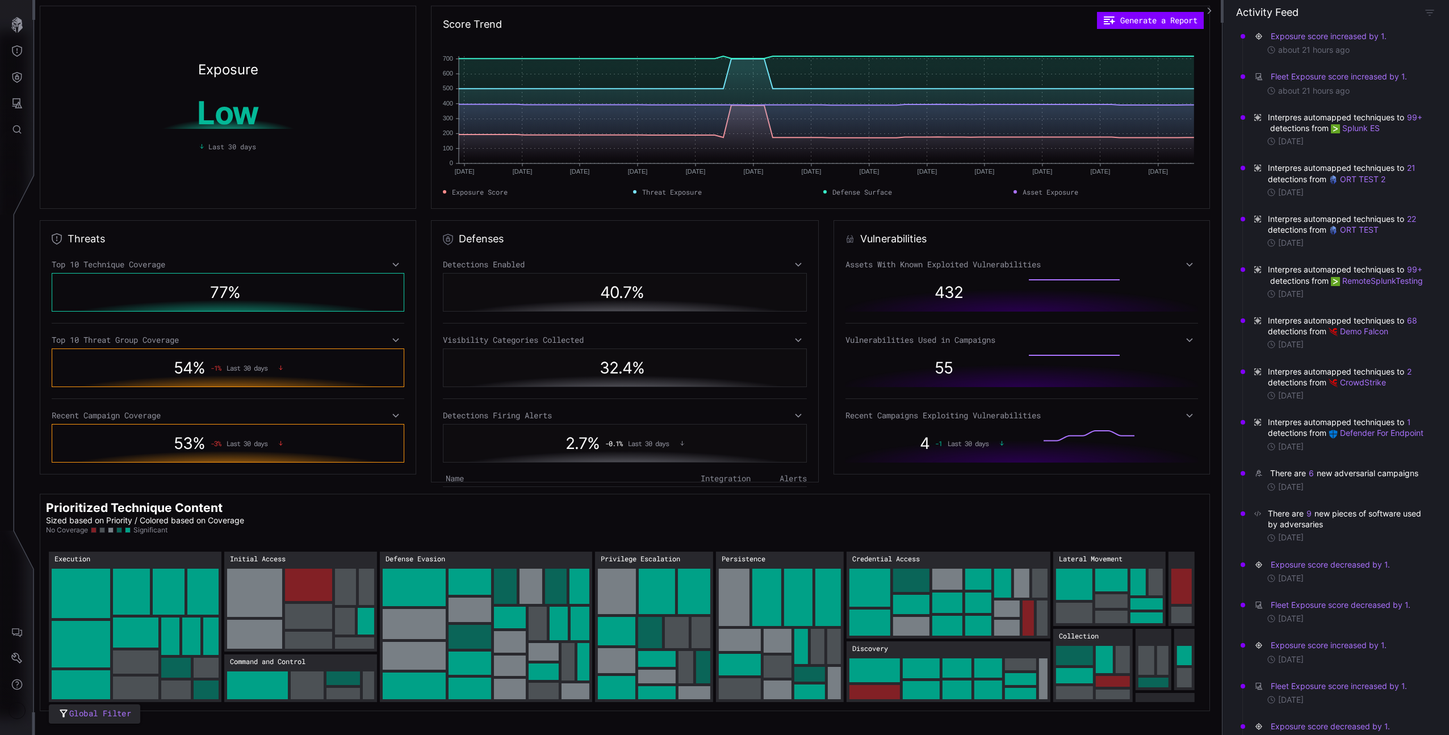
click at [941, 412] on div "Recent Campaigns Exploiting Vulnerabilities" at bounding box center [1021, 416] width 353 height 10
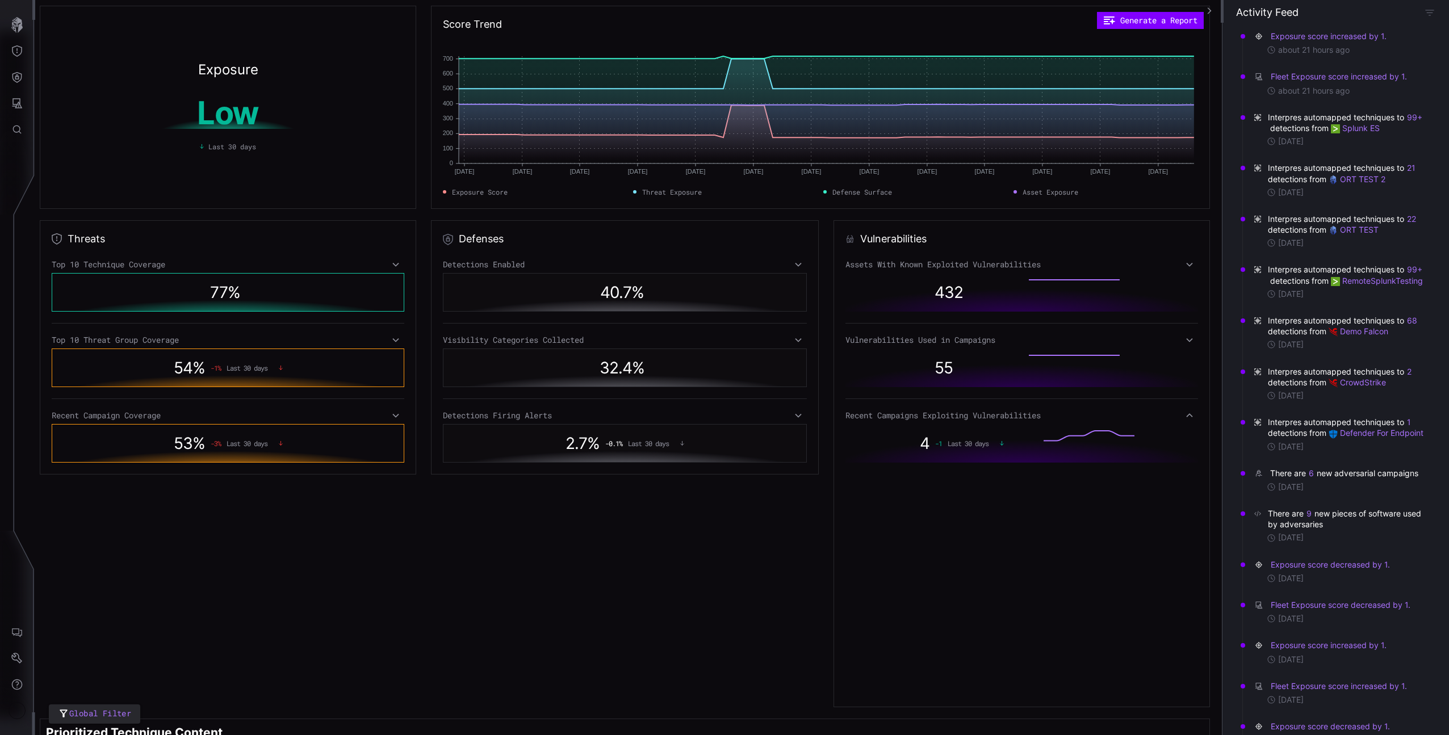
click at [941, 412] on div "Recent Campaigns Exploiting Vulnerabilities" at bounding box center [1021, 416] width 353 height 10
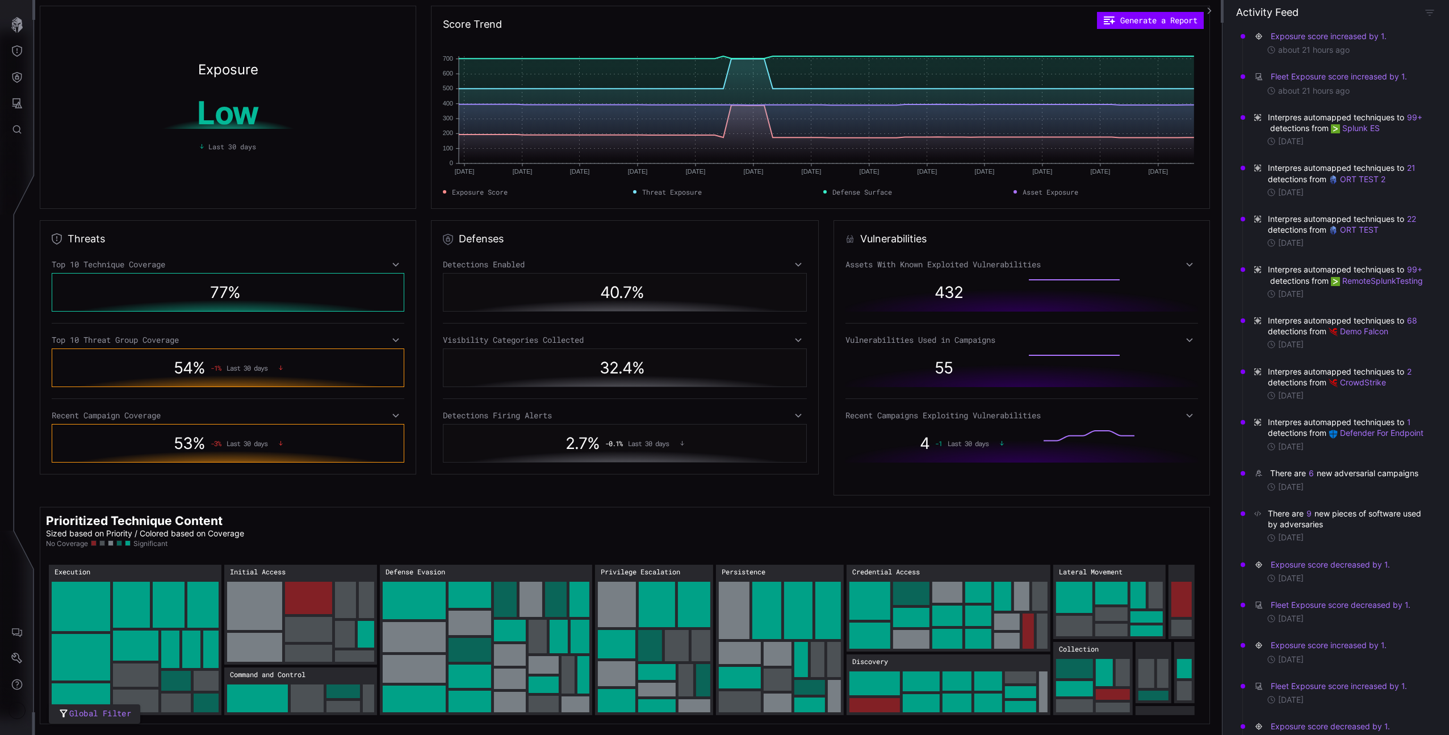
click at [969, 326] on div "Assets With Known Exploited Vulnerabilities 432 Vulnerabilities Used in Campaig…" at bounding box center [1021, 371] width 353 height 224
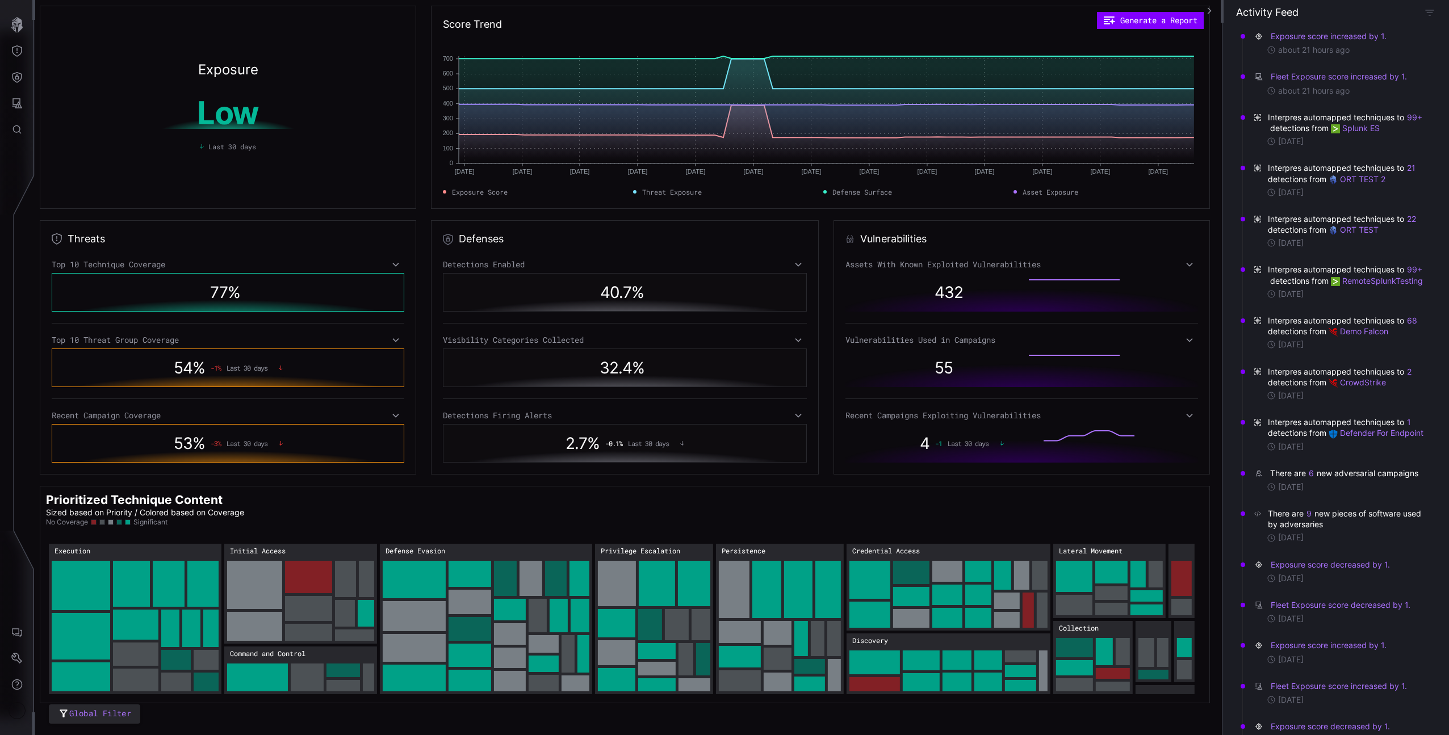
click at [963, 338] on div "Vulnerabilities Used in Campaigns" at bounding box center [1021, 340] width 353 height 10
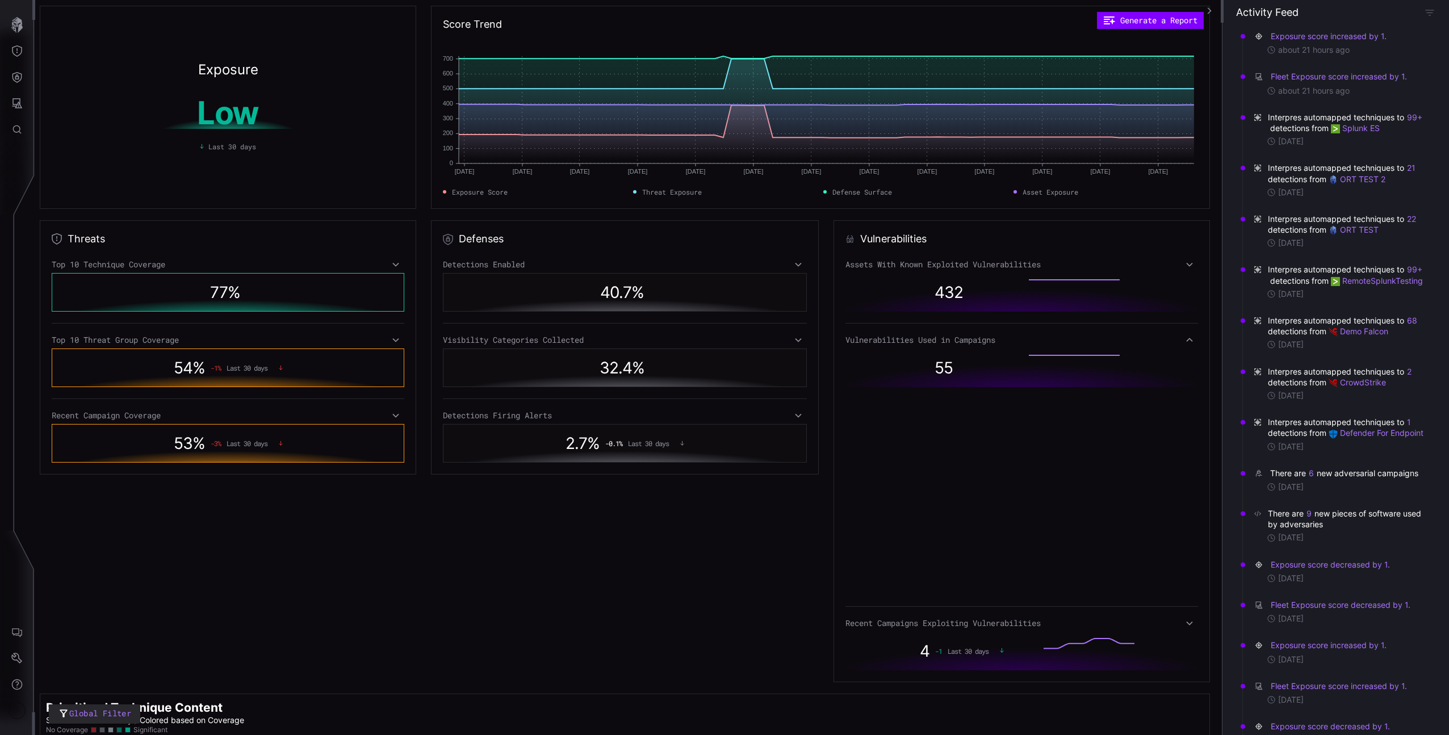
click at [963, 338] on div "Vulnerabilities Used in Campaigns" at bounding box center [1021, 340] width 353 height 10
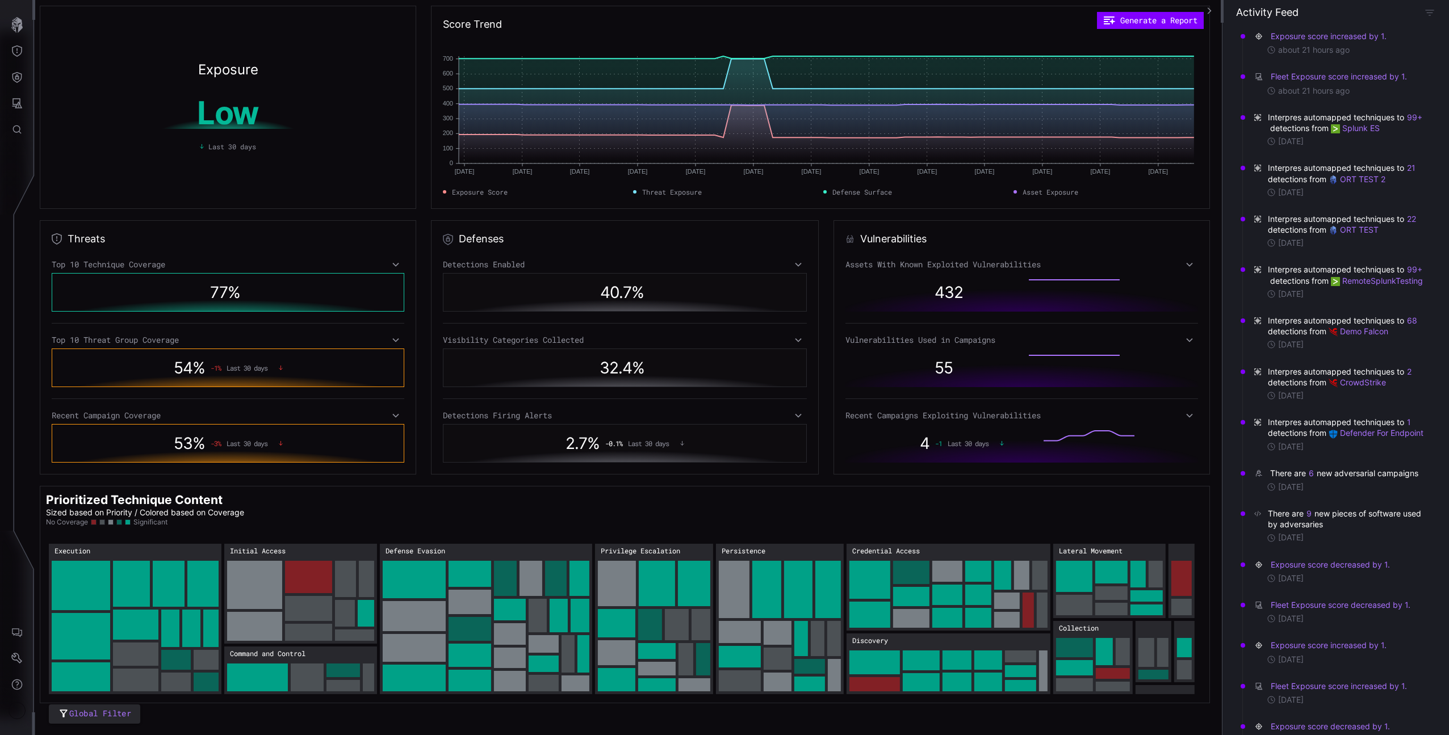
scroll to position [944, 0]
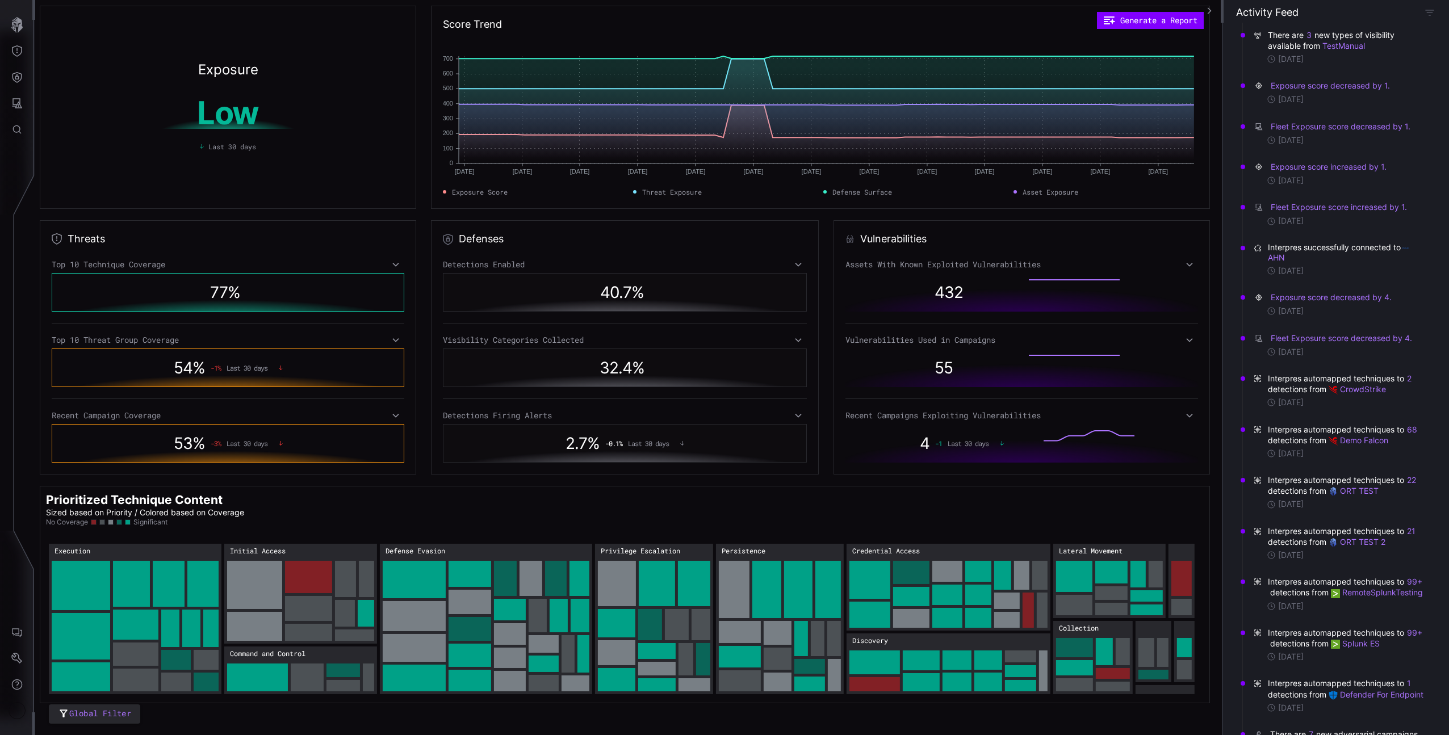
click at [1419, 15] on div "Activity Feed" at bounding box center [1335, 12] width 199 height 13
click at [1431, 12] on icon "button" at bounding box center [1430, 12] width 10 height 10
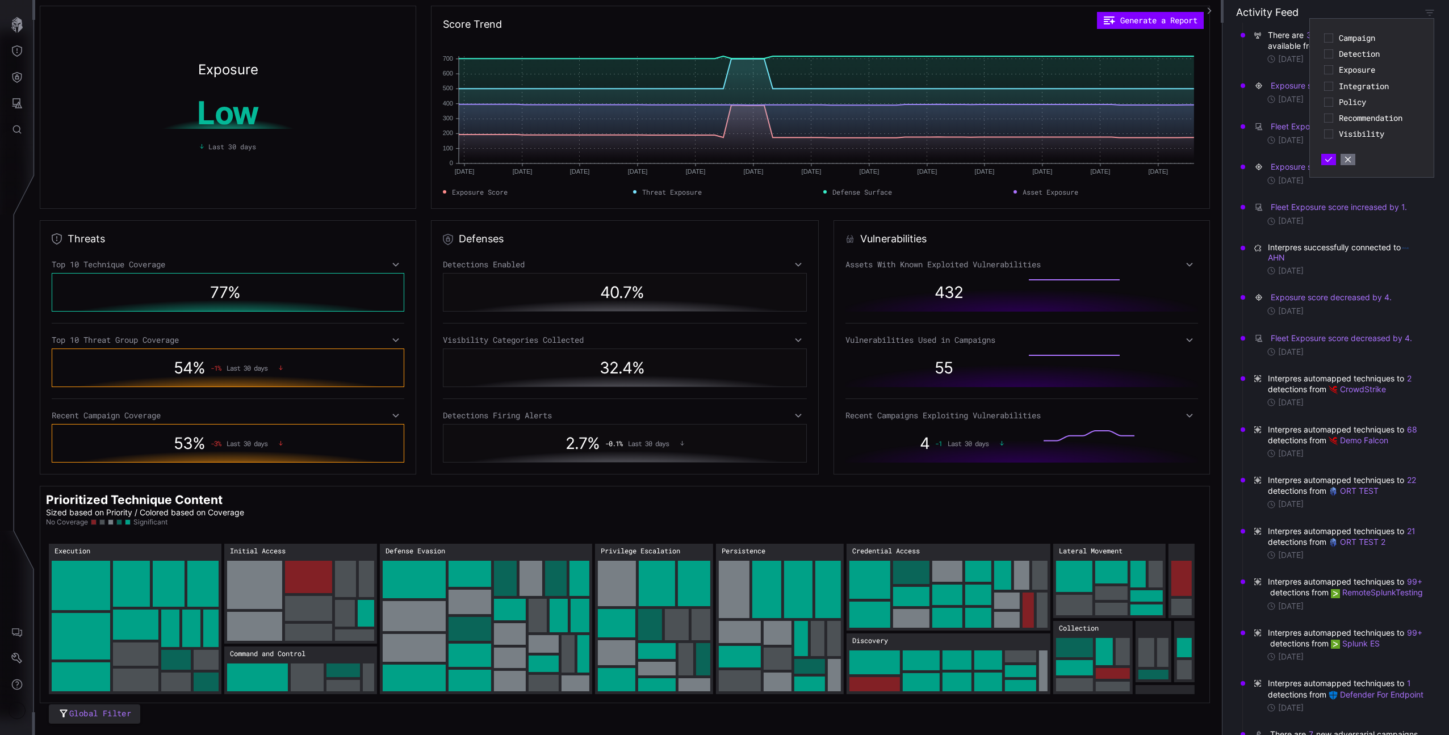
click at [1365, 53] on span "Detection" at bounding box center [1379, 54] width 81 height 10
click at [1347, 70] on span "Exposure" at bounding box center [1379, 70] width 81 height 10
click at [1344, 70] on span "Exposure" at bounding box center [1379, 70] width 81 height 10
click at [1335, 49] on div "Detection" at bounding box center [1371, 54] width 101 height 16
click at [1333, 53] on div "Detection" at bounding box center [1371, 54] width 101 height 16
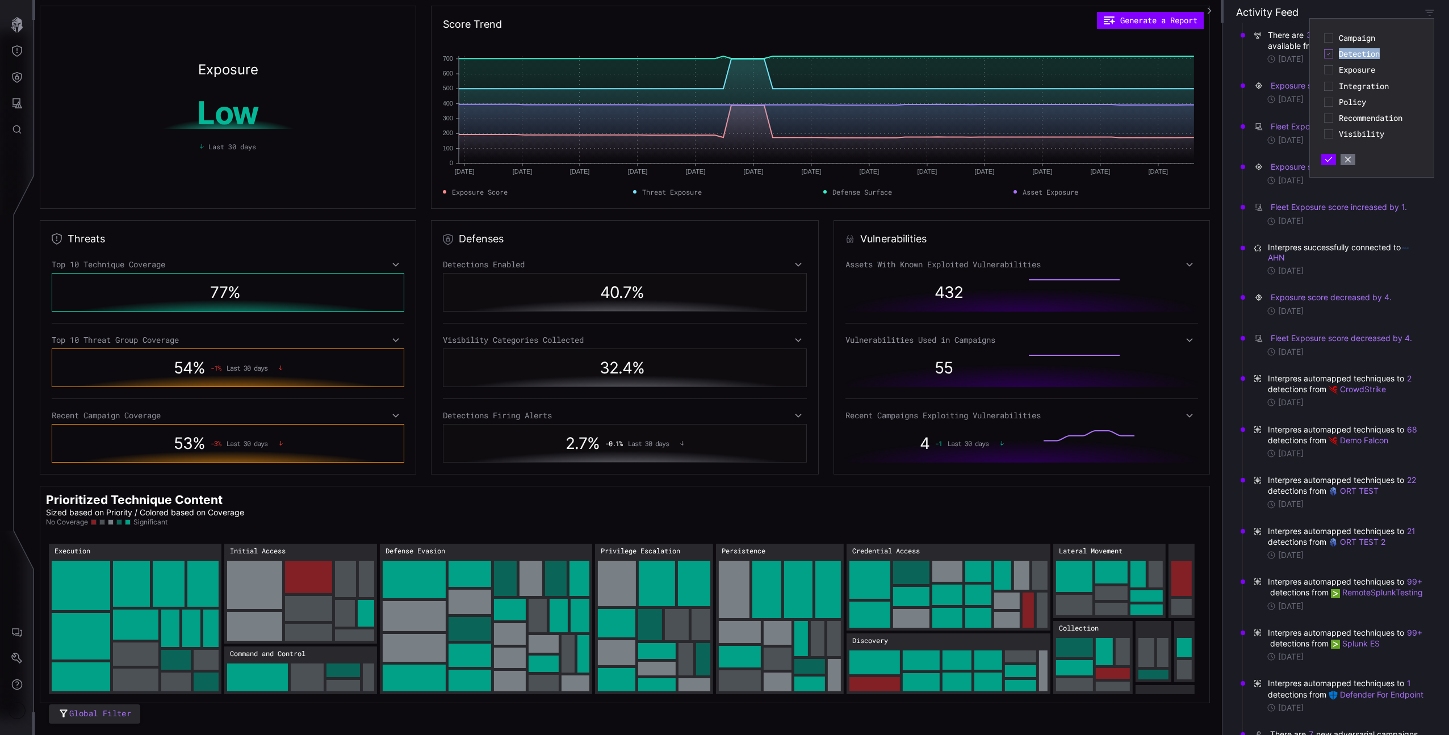
click at [1332, 53] on icon at bounding box center [1328, 53] width 9 height 9
click at [1346, 162] on icon "button" at bounding box center [1348, 160] width 6 height 6
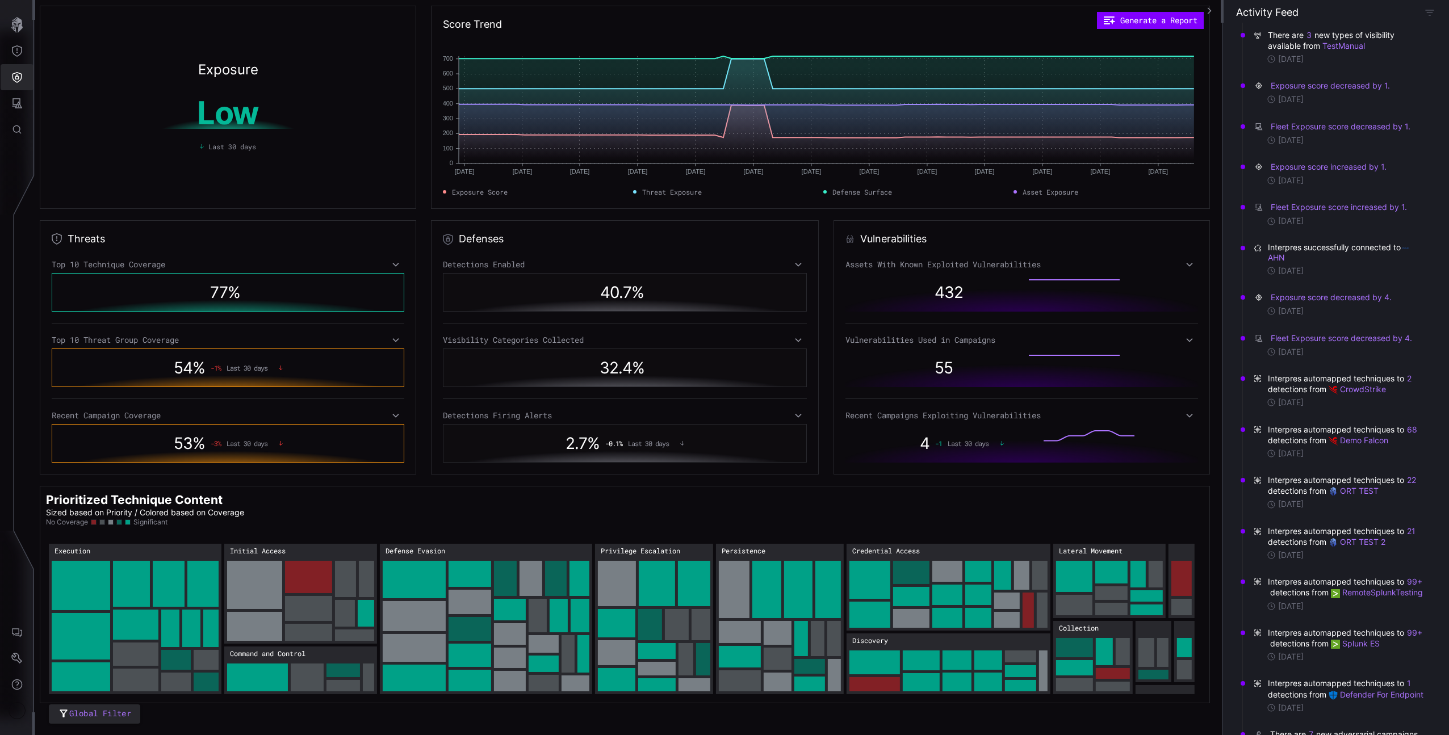
click at [23, 70] on button "Defense Surface" at bounding box center [17, 77] width 33 height 26
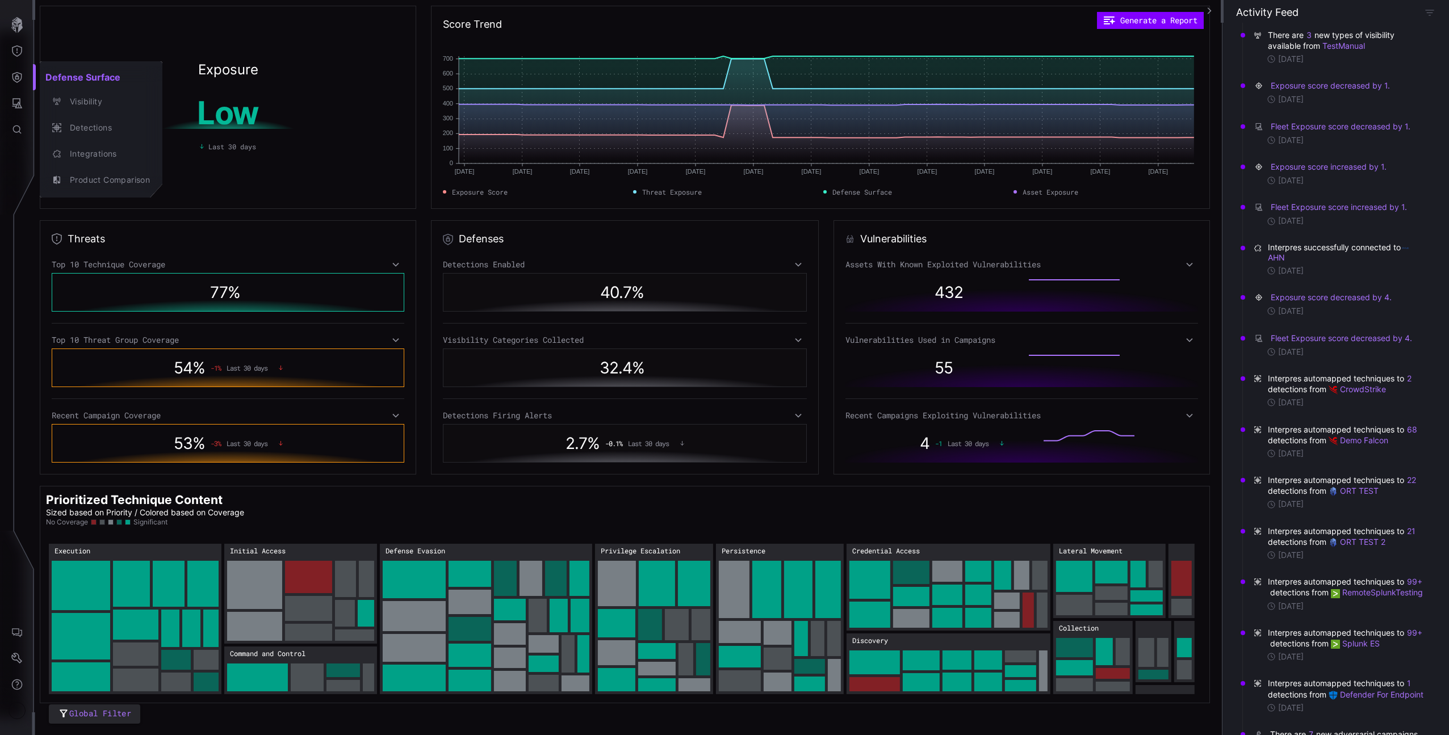
click at [62, 94] on div "Visibility" at bounding box center [101, 102] width 114 height 16
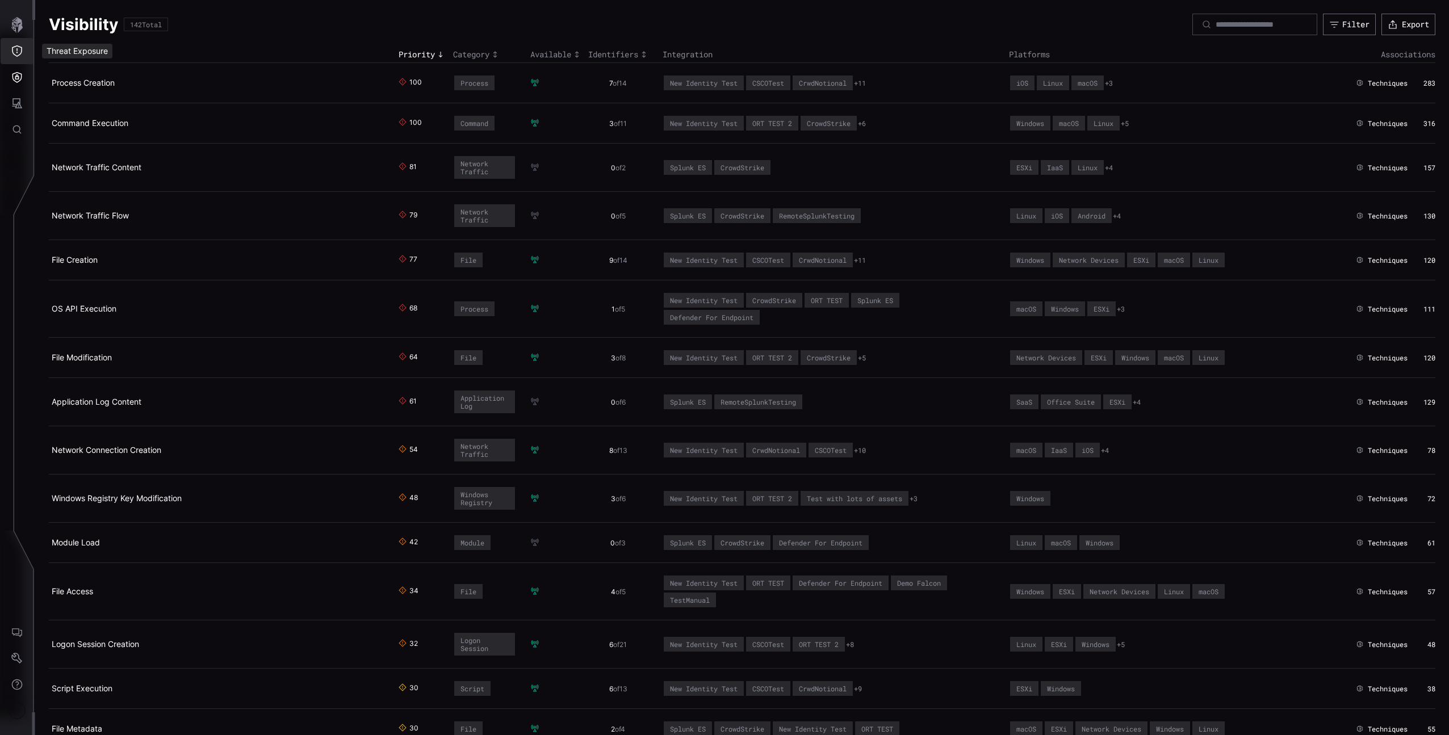
click at [6, 49] on button "Threat Exposure" at bounding box center [17, 51] width 33 height 26
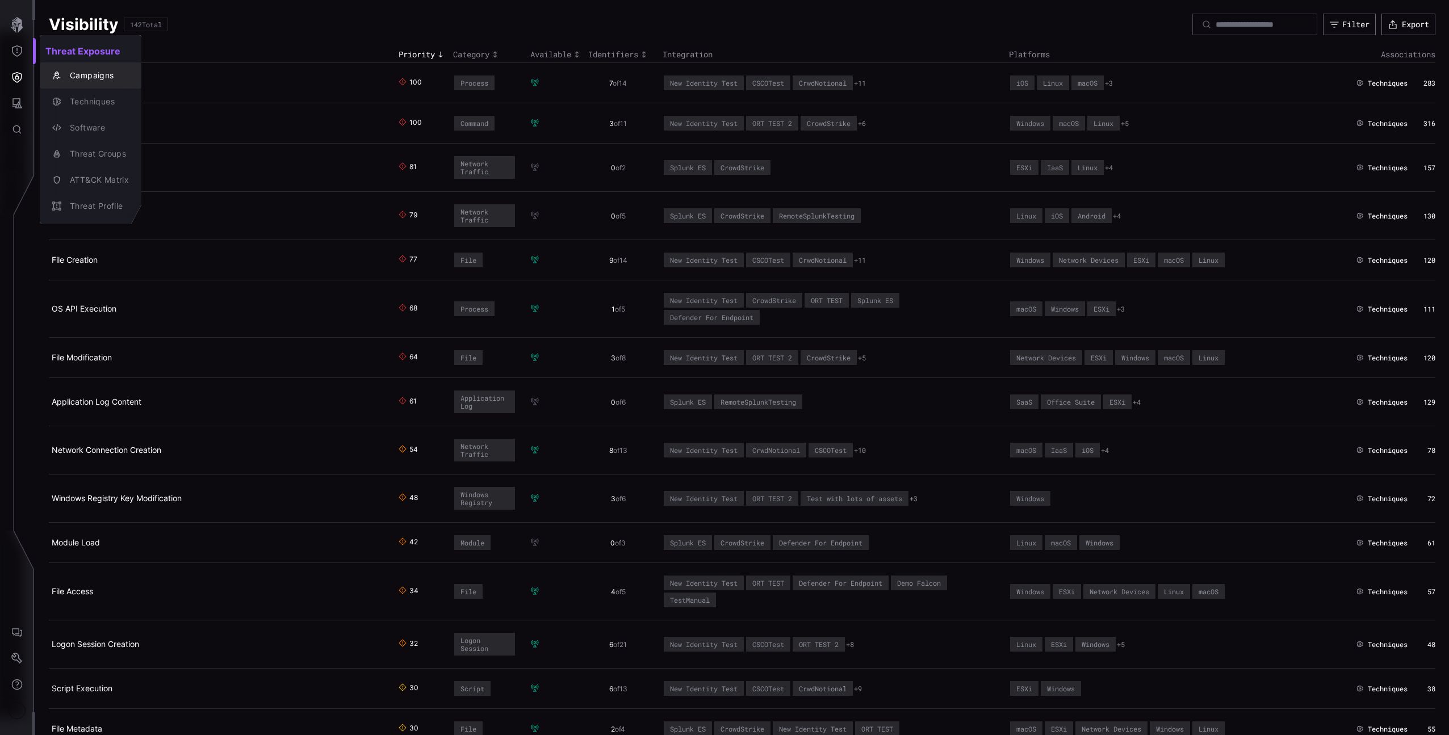
click at [61, 73] on div "button" at bounding box center [58, 75] width 12 height 9
